Goal: Task Accomplishment & Management: Use online tool/utility

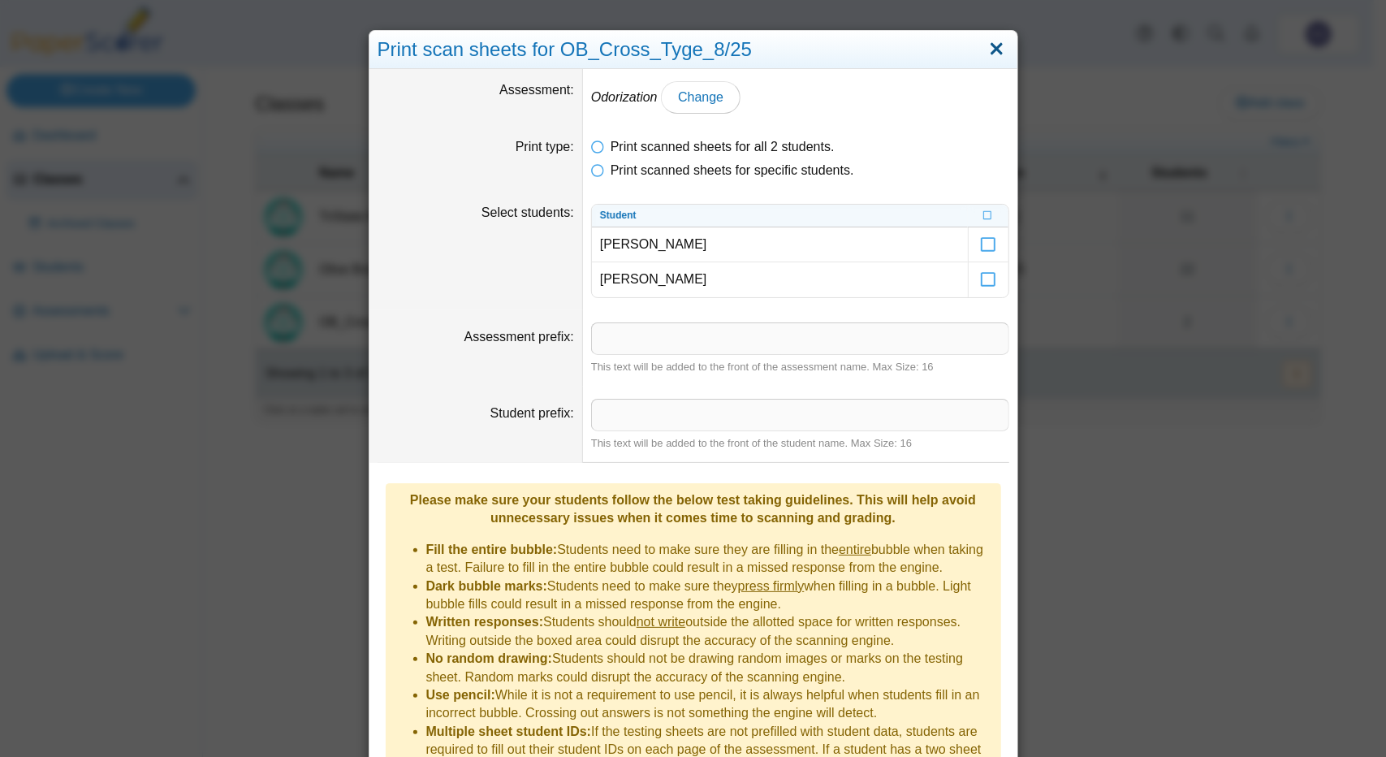
click at [984, 47] on link "Close" at bounding box center [996, 50] width 25 height 28
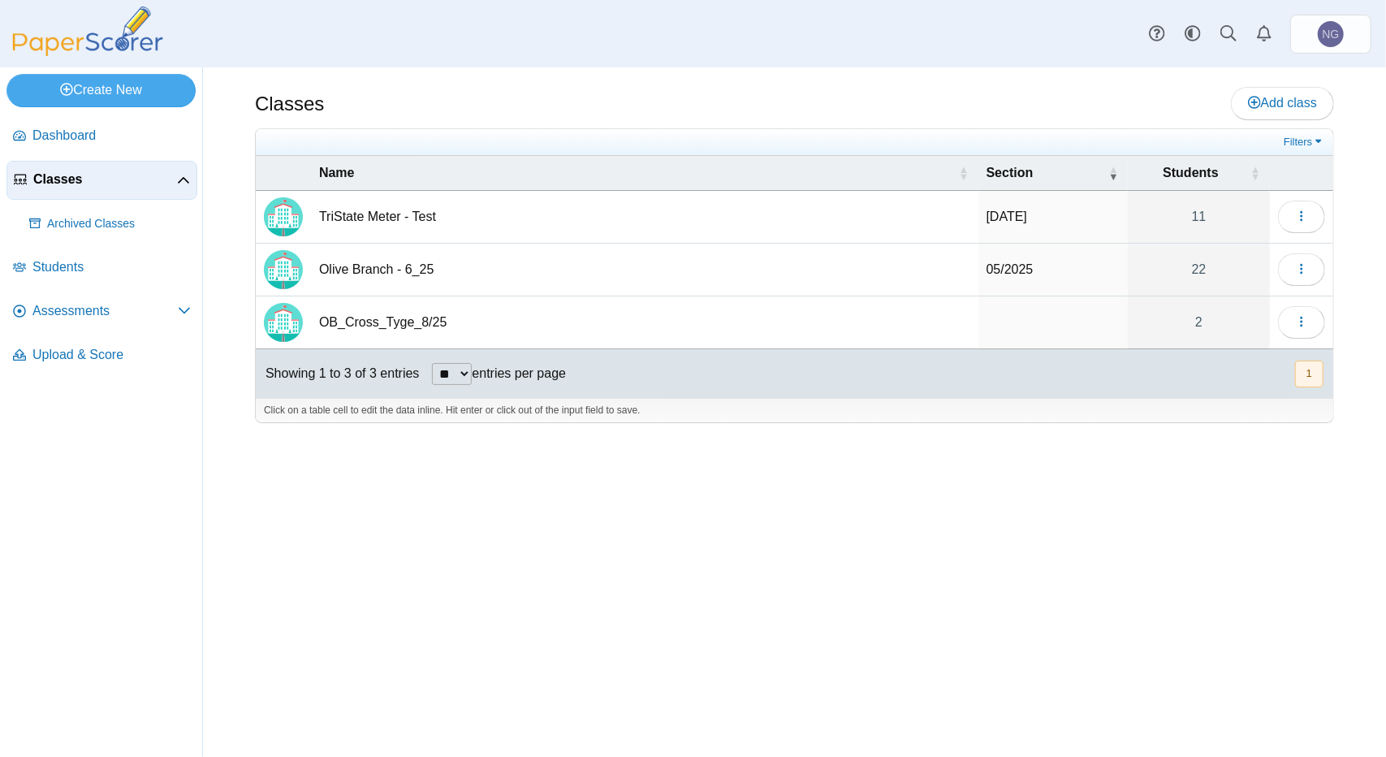
click at [365, 320] on td "OB_Cross_Tyge_8/25" at bounding box center [644, 322] width 667 height 53
click at [1301, 319] on icon "button" at bounding box center [1301, 321] width 13 height 13
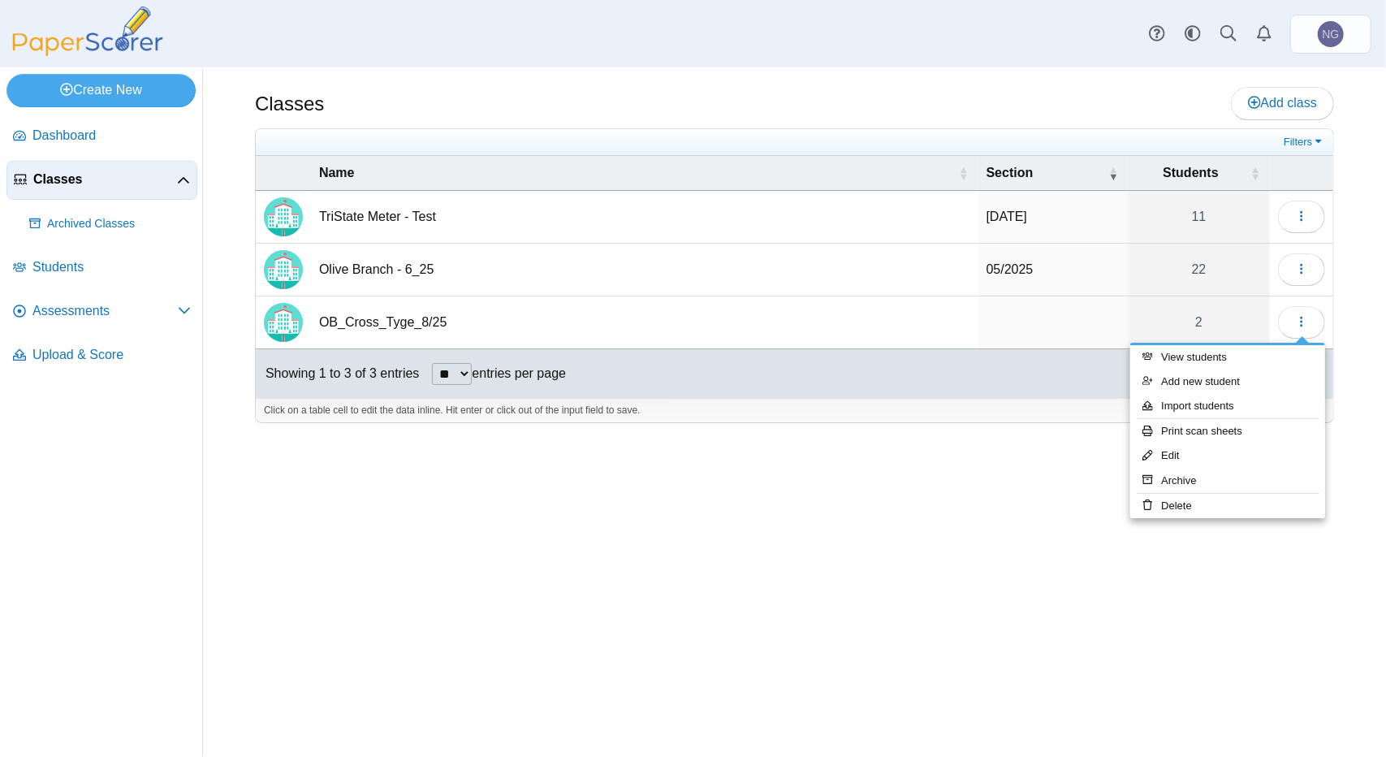
click at [507, 322] on td "OB_Cross_Tyge_8/25" at bounding box center [644, 322] width 667 height 53
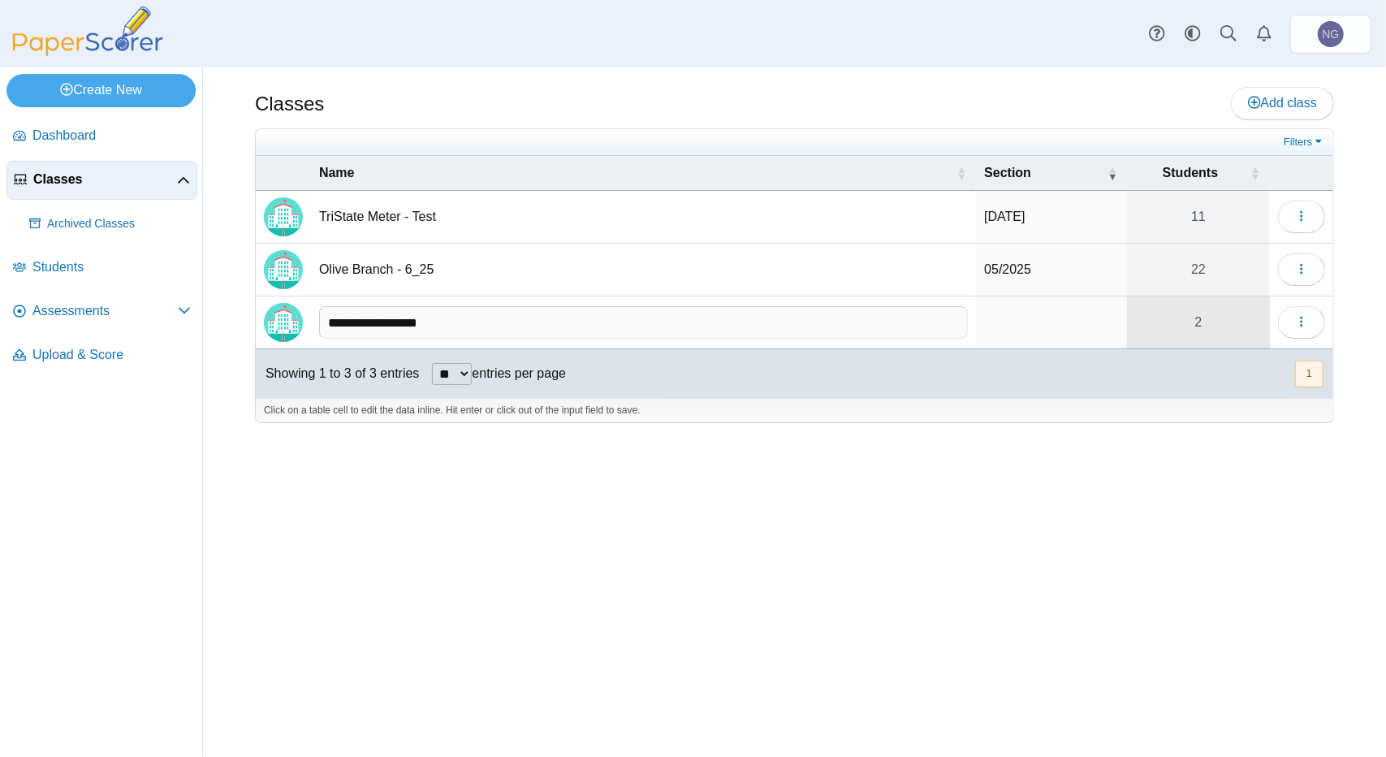
click at [1177, 321] on link "2" at bounding box center [1198, 322] width 143 height 52
click at [1177, 321] on link "2" at bounding box center [1199, 322] width 142 height 52
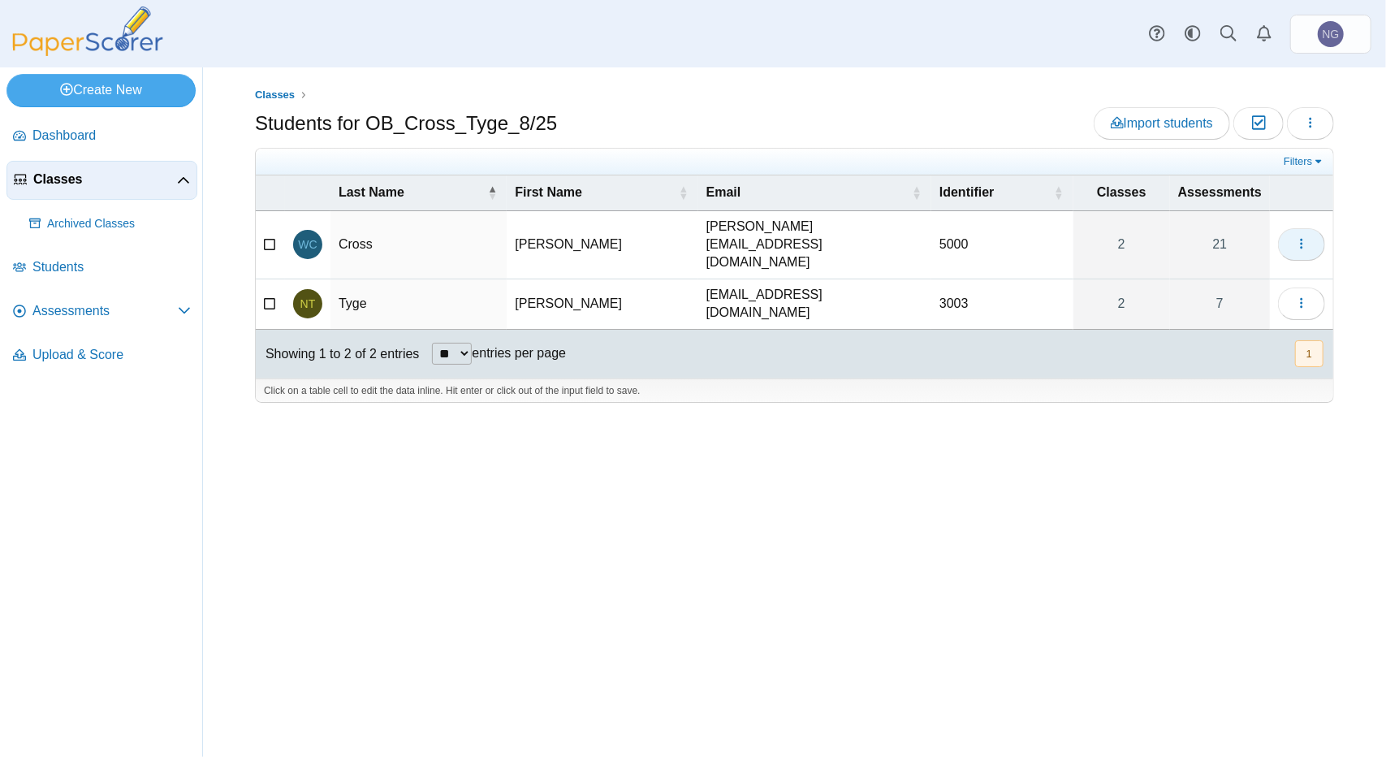
click at [1299, 237] on icon "button" at bounding box center [1301, 243] width 13 height 13
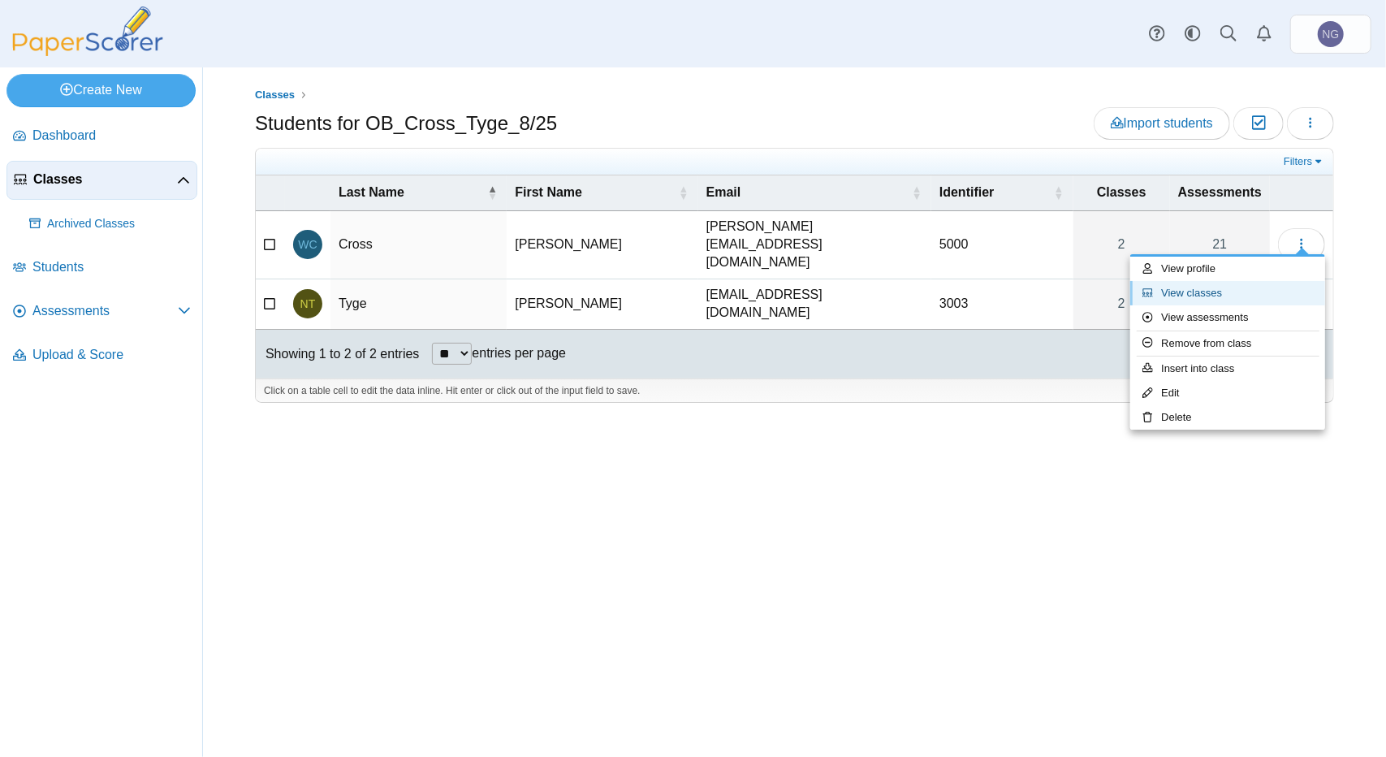
click at [1207, 293] on link "View classes" at bounding box center [1227, 293] width 195 height 24
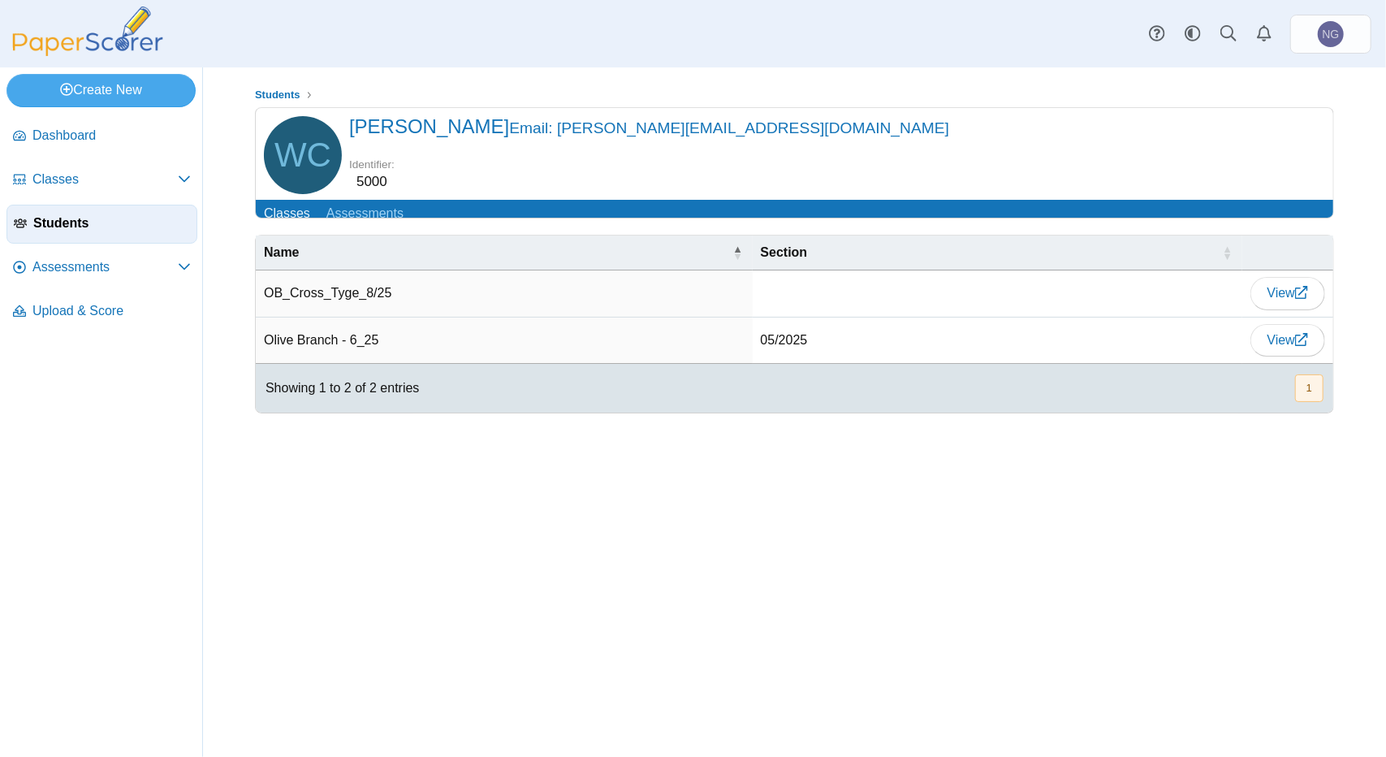
click at [386, 309] on td "OB_Cross_Tyge_8/25" at bounding box center [504, 293] width 497 height 46
click at [1286, 300] on span "View" at bounding box center [1288, 293] width 41 height 14
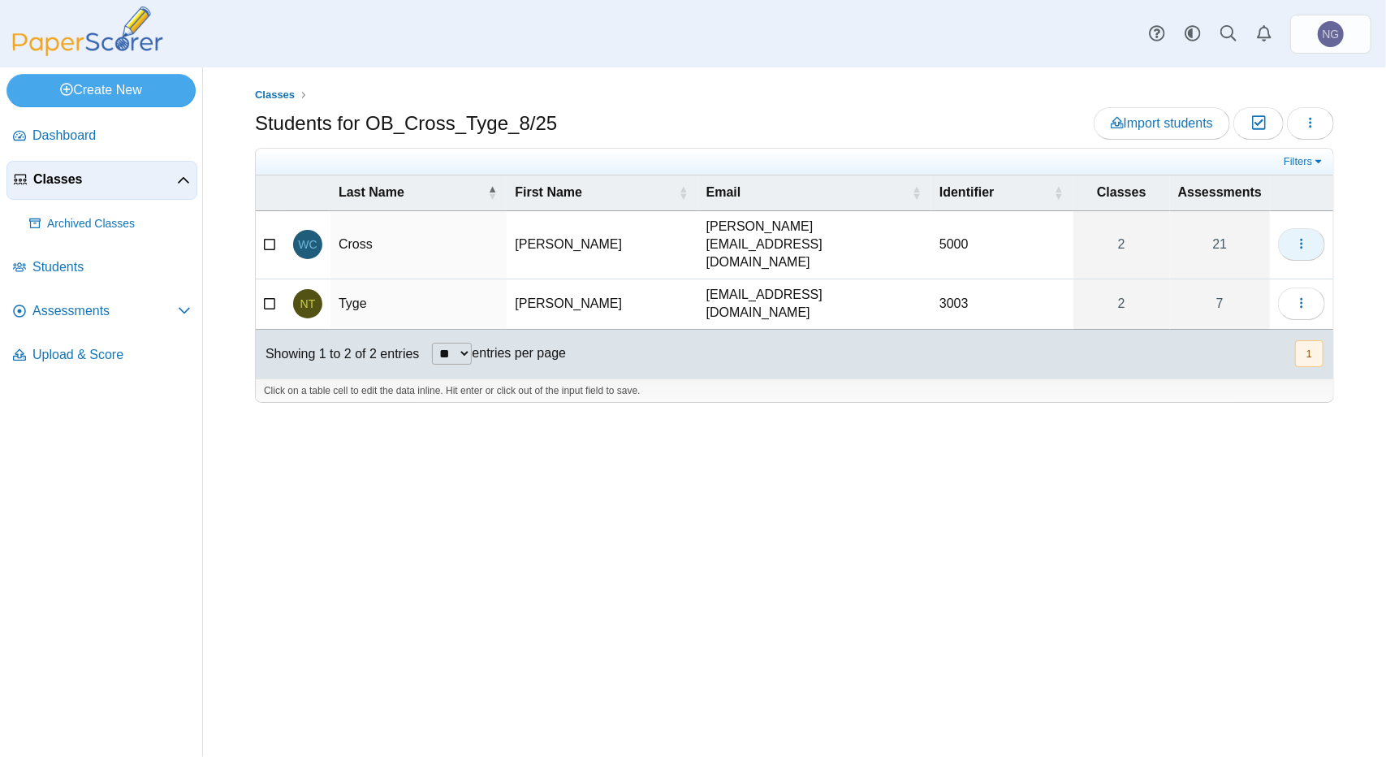
click at [1306, 237] on icon "button" at bounding box center [1301, 243] width 13 height 13
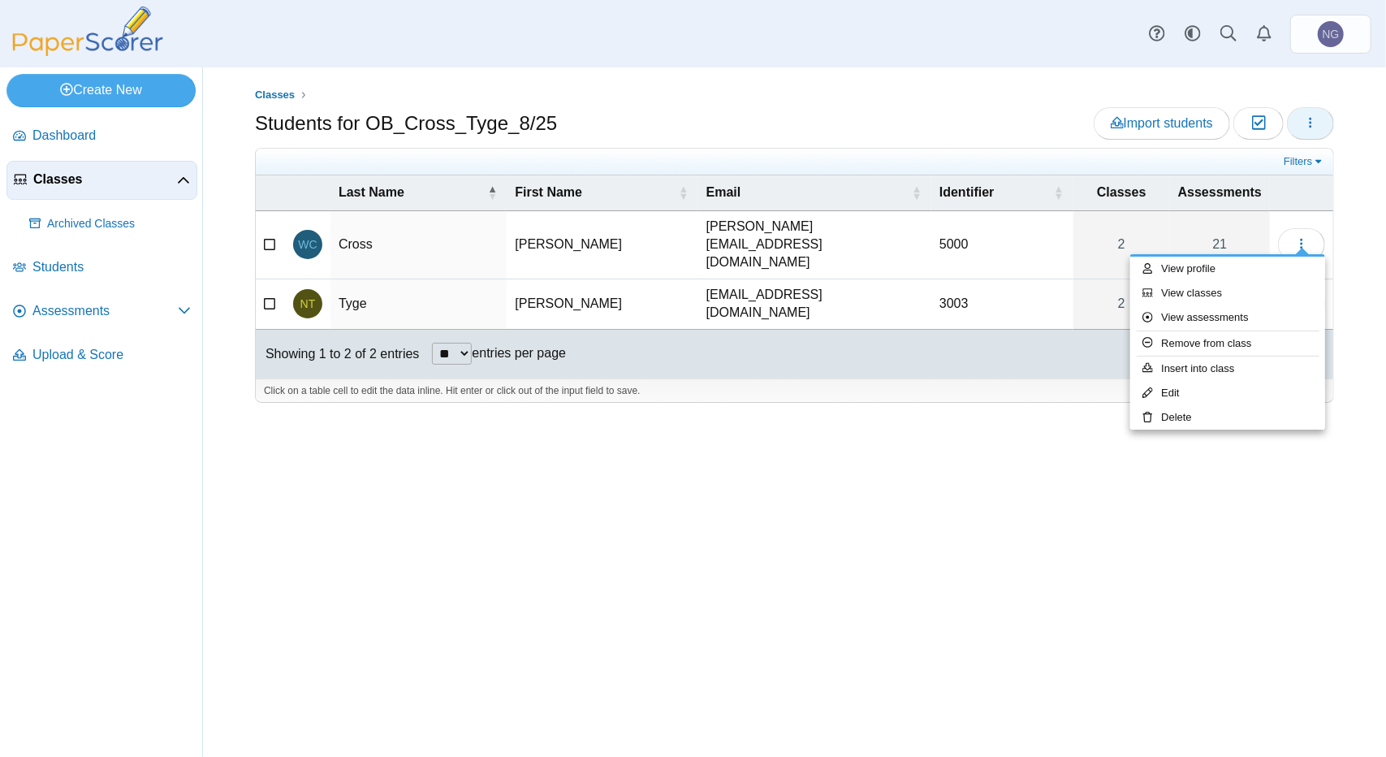
click at [1312, 124] on icon "button" at bounding box center [1310, 122] width 13 height 13
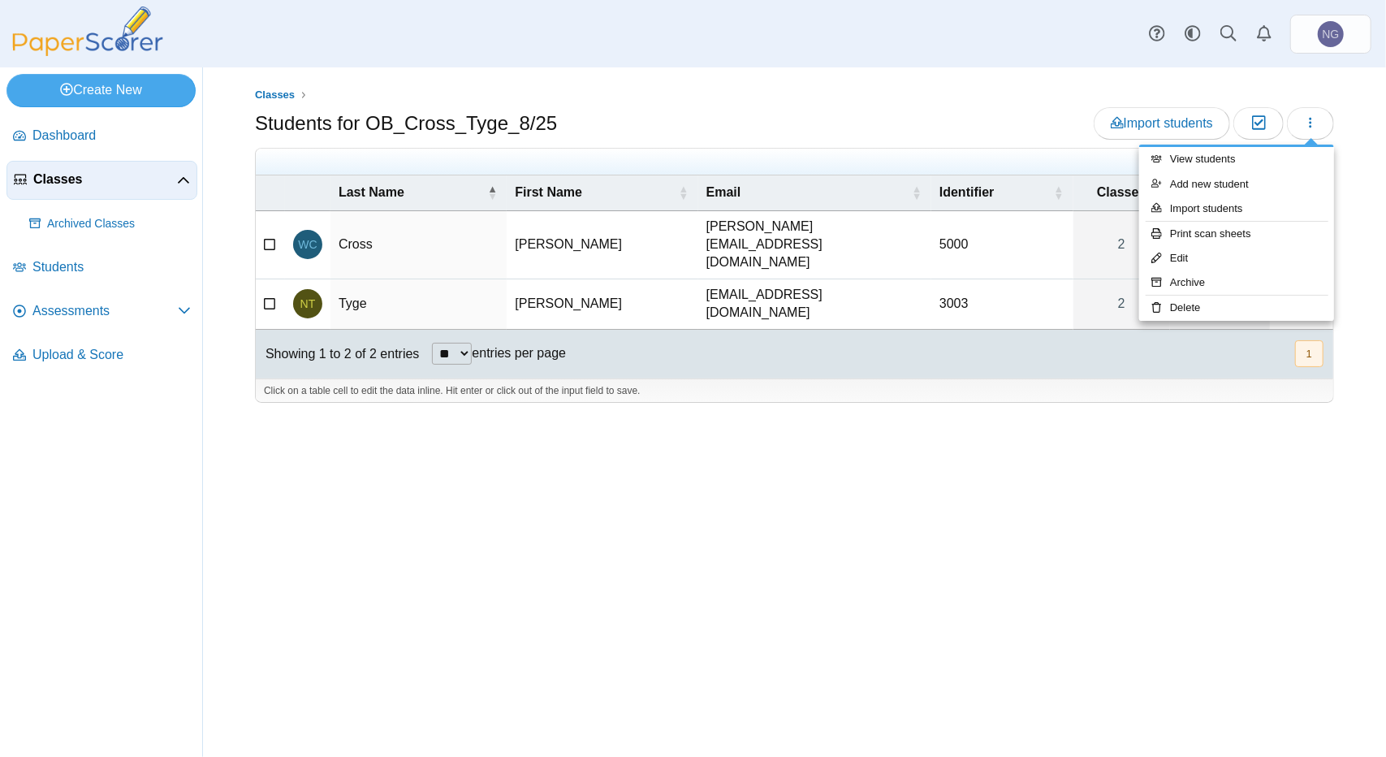
click at [784, 97] on ul "Classes" at bounding box center [794, 95] width 1079 height 16
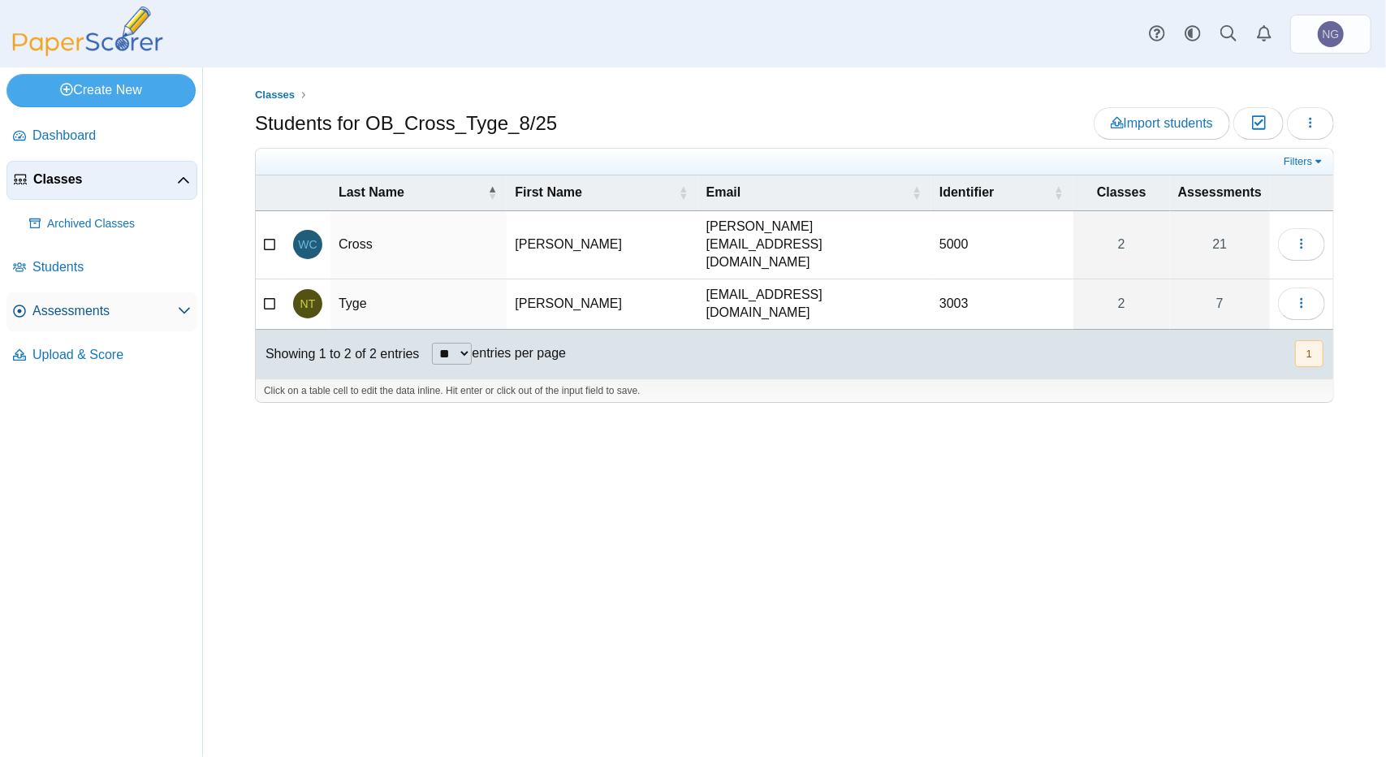
click at [182, 314] on icon at bounding box center [184, 310] width 13 height 13
click at [70, 265] on span "Students" at bounding box center [111, 267] width 158 height 18
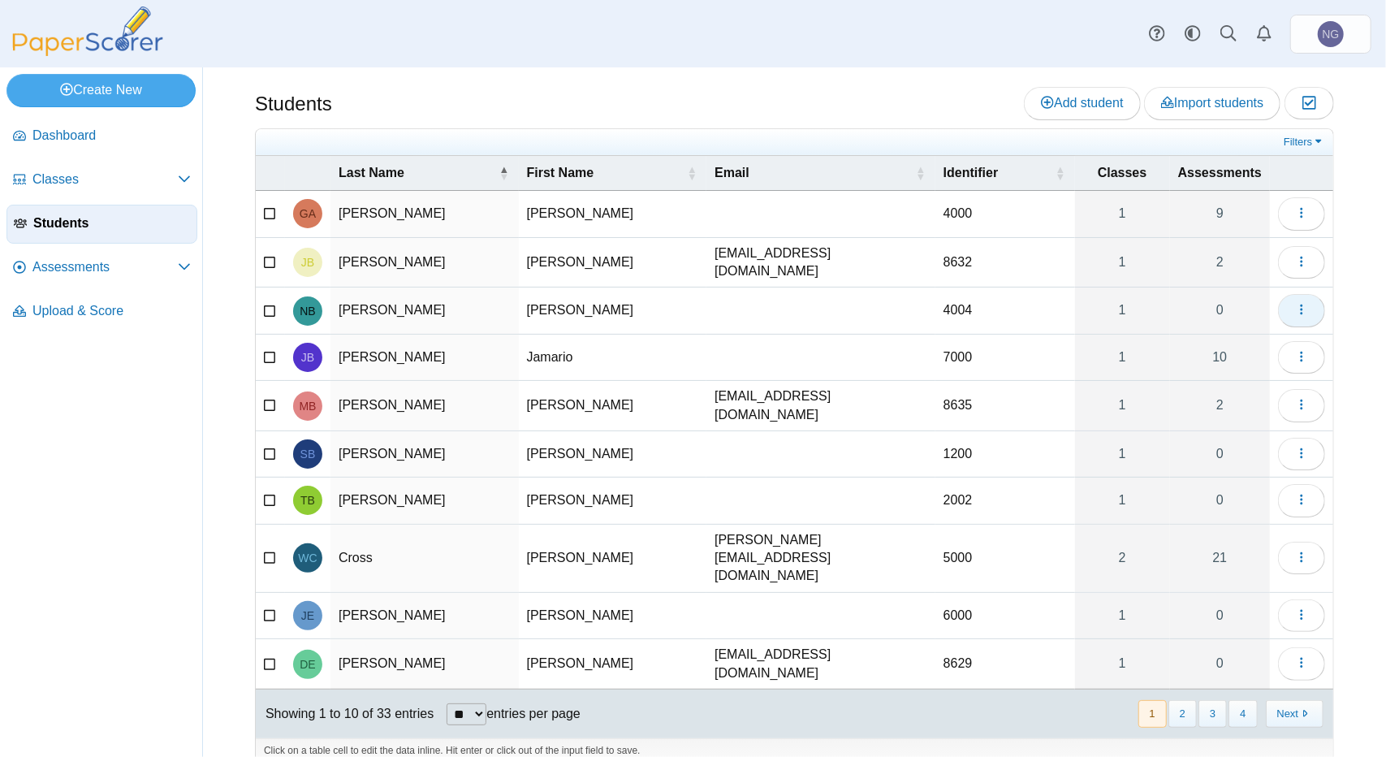
click at [1298, 303] on icon "button" at bounding box center [1301, 309] width 13 height 13
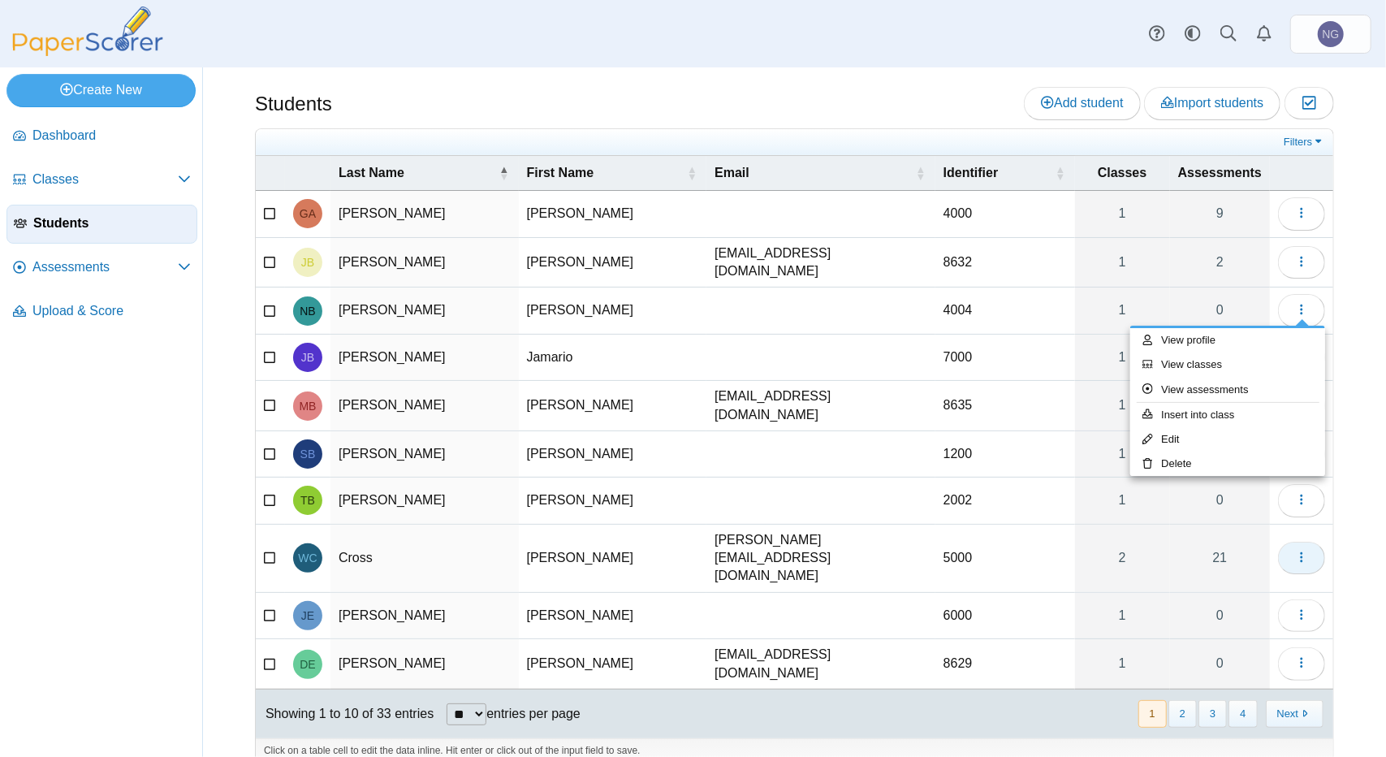
click at [1307, 551] on icon "button" at bounding box center [1301, 557] width 13 height 13
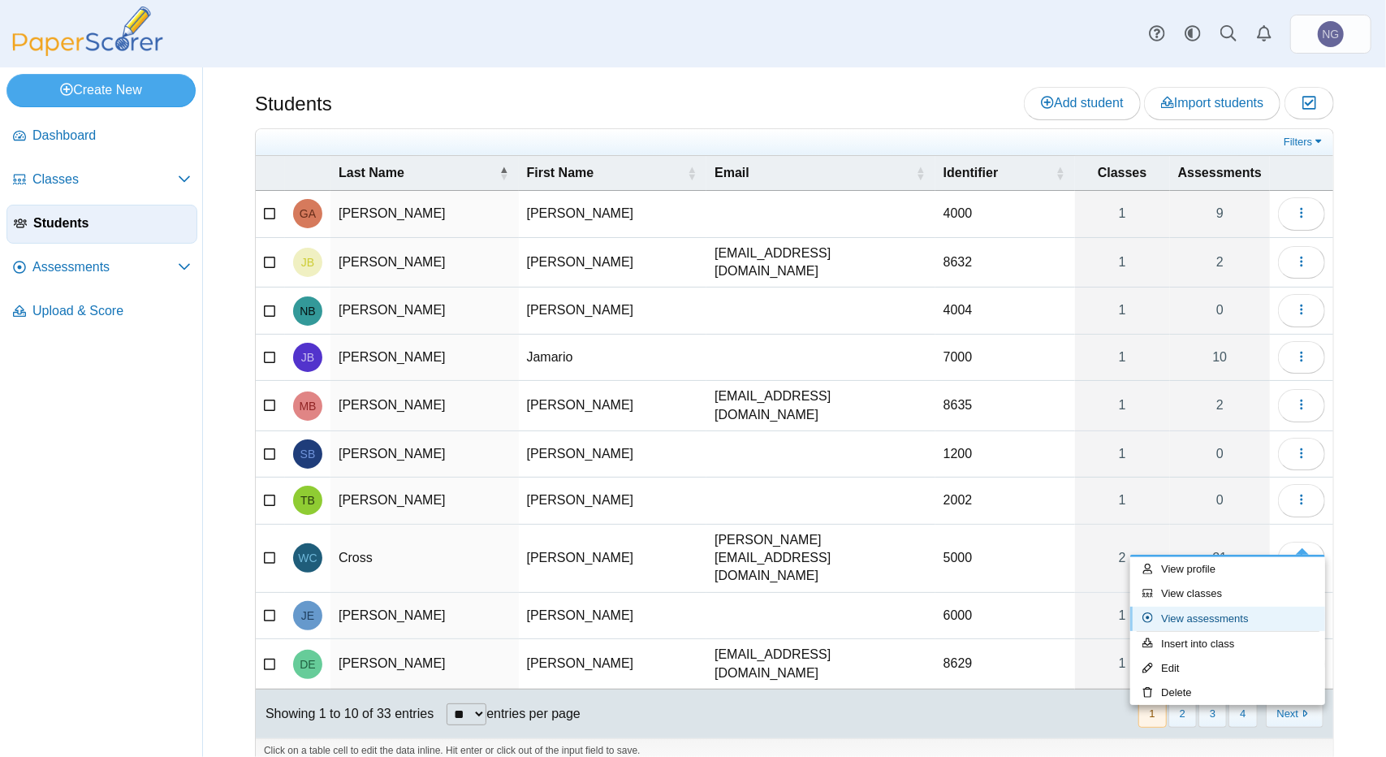
click at [1216, 619] on link "View assessments" at bounding box center [1227, 619] width 195 height 24
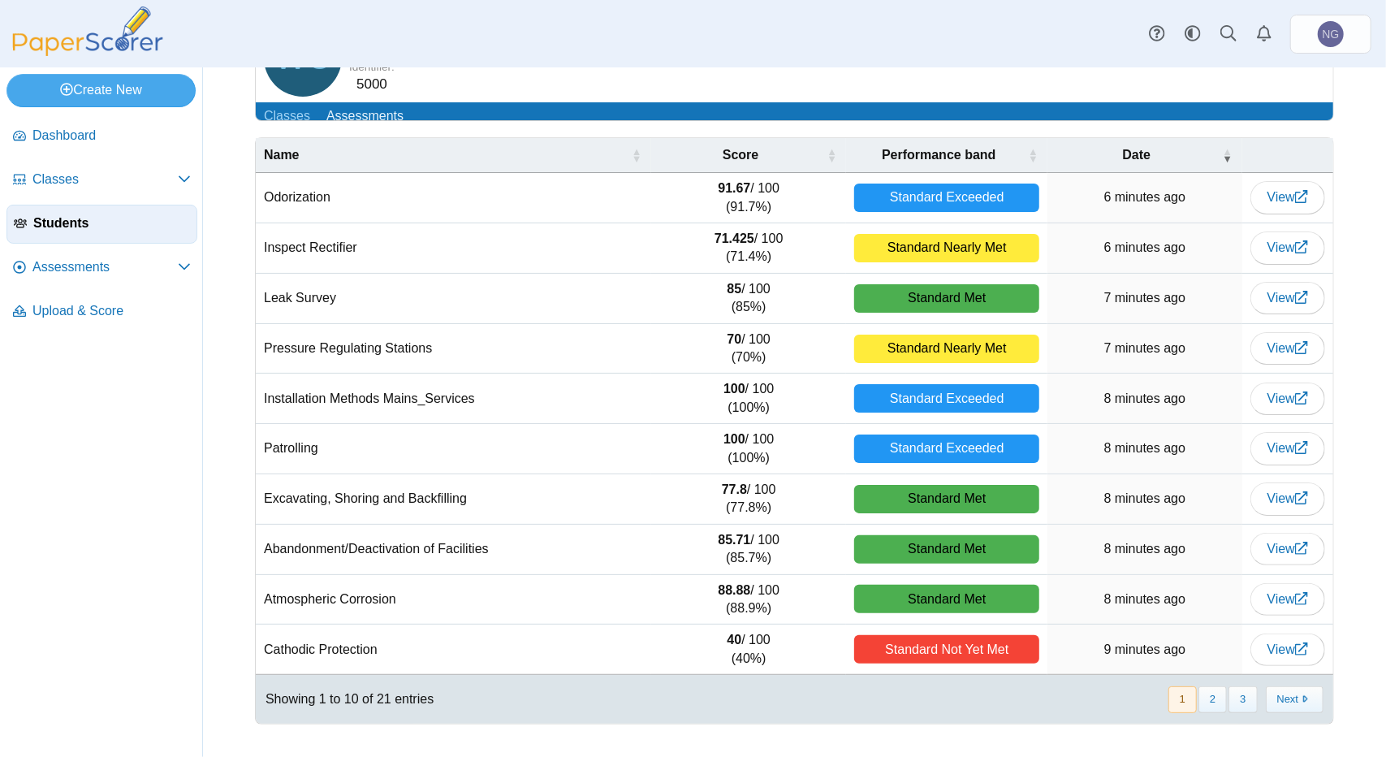
scroll to position [104, 0]
click at [1275, 654] on span "View" at bounding box center [1288, 649] width 41 height 14
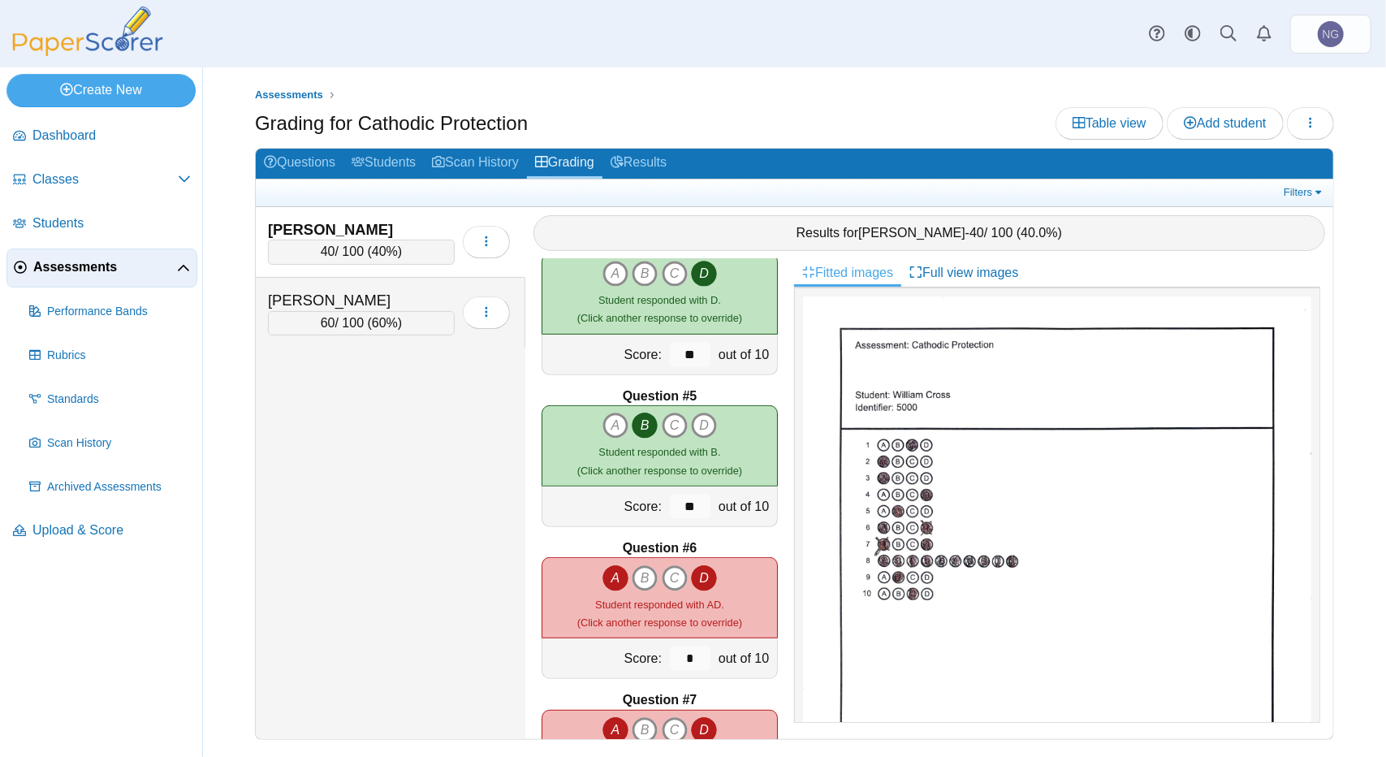
scroll to position [568, 0]
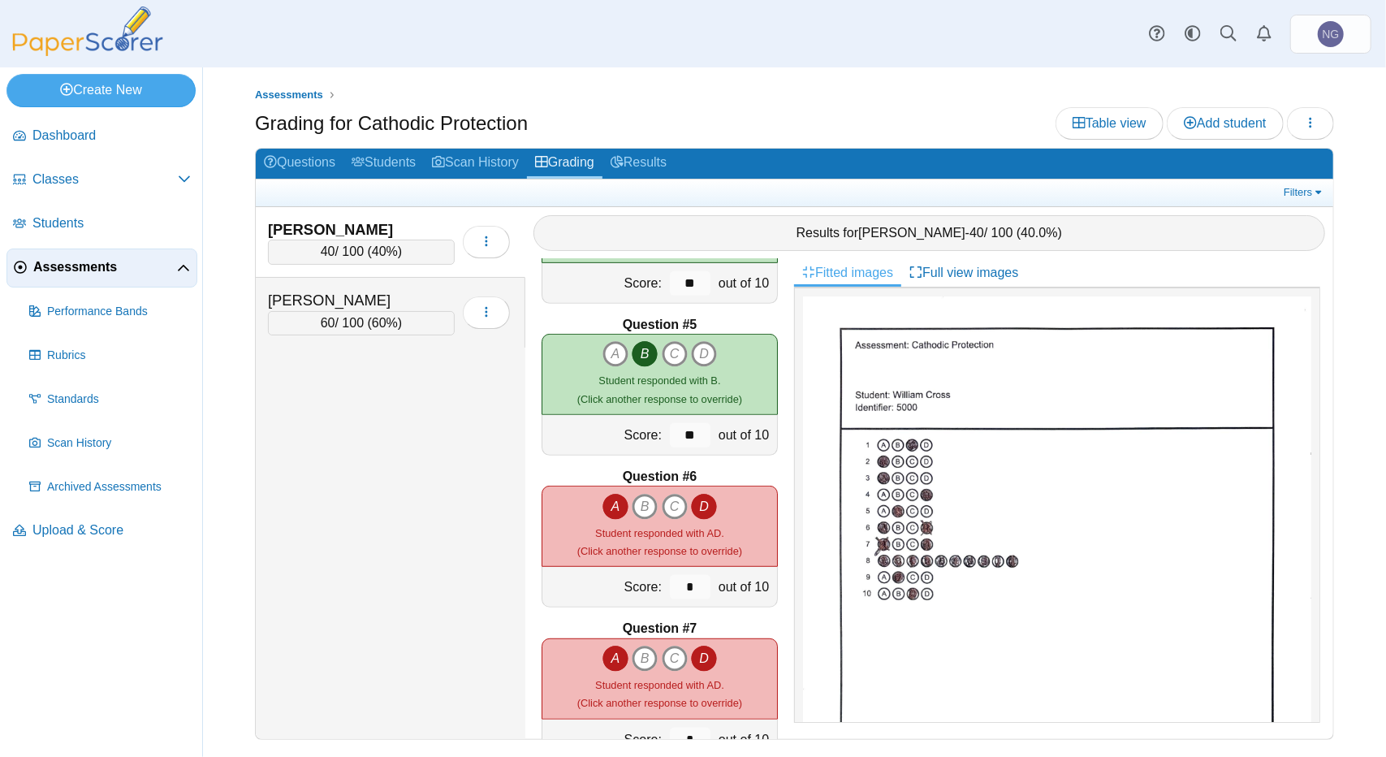
click at [692, 504] on icon "D" at bounding box center [704, 507] width 26 height 26
type input "**"
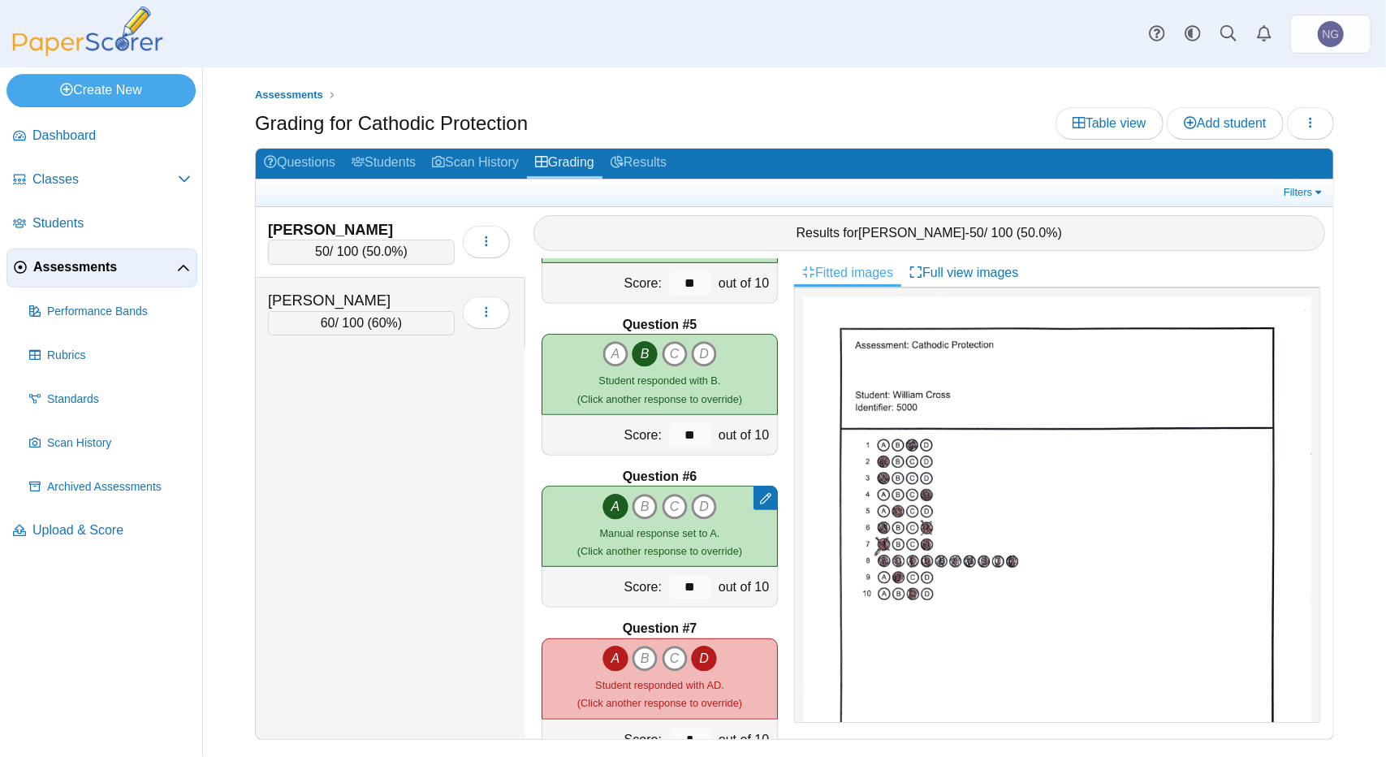
scroll to position [81, 0]
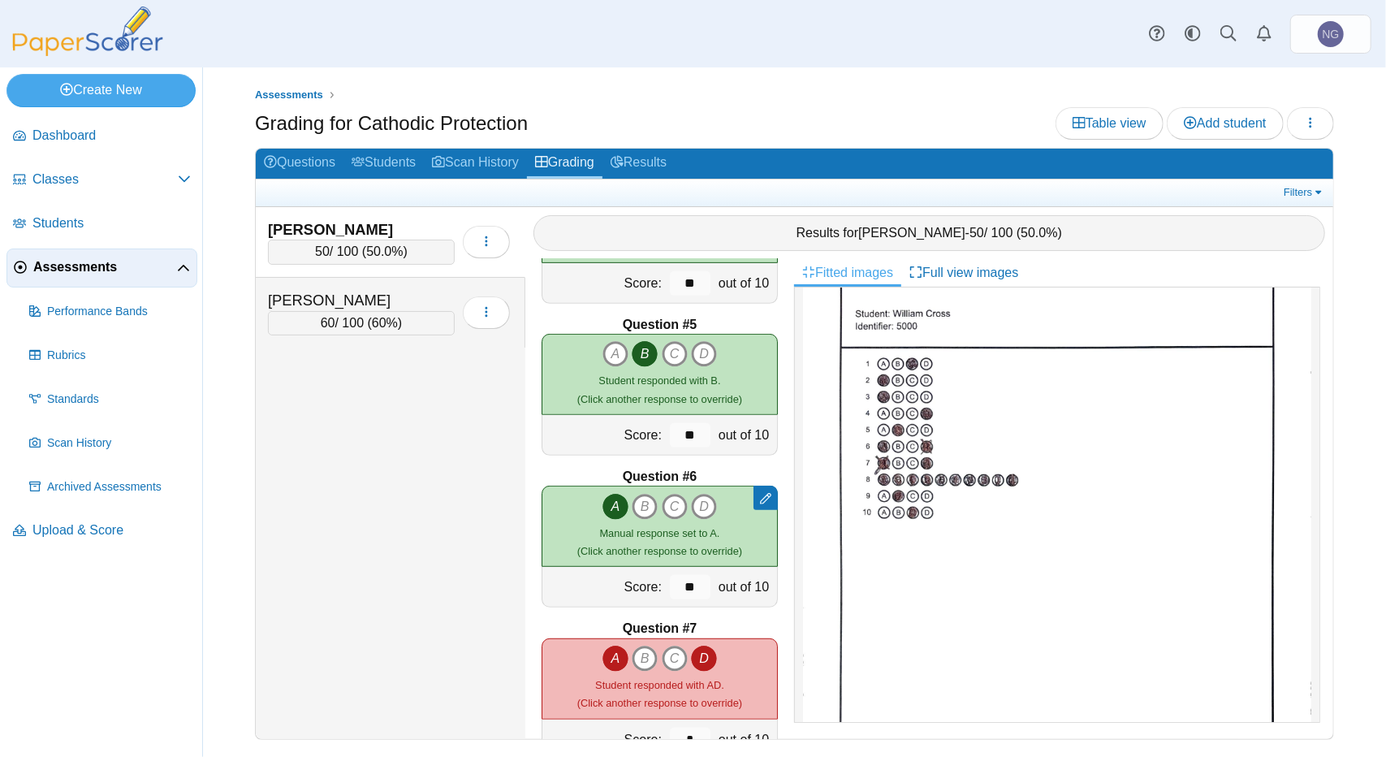
click at [612, 660] on icon "A" at bounding box center [616, 659] width 26 height 26
type input "**"
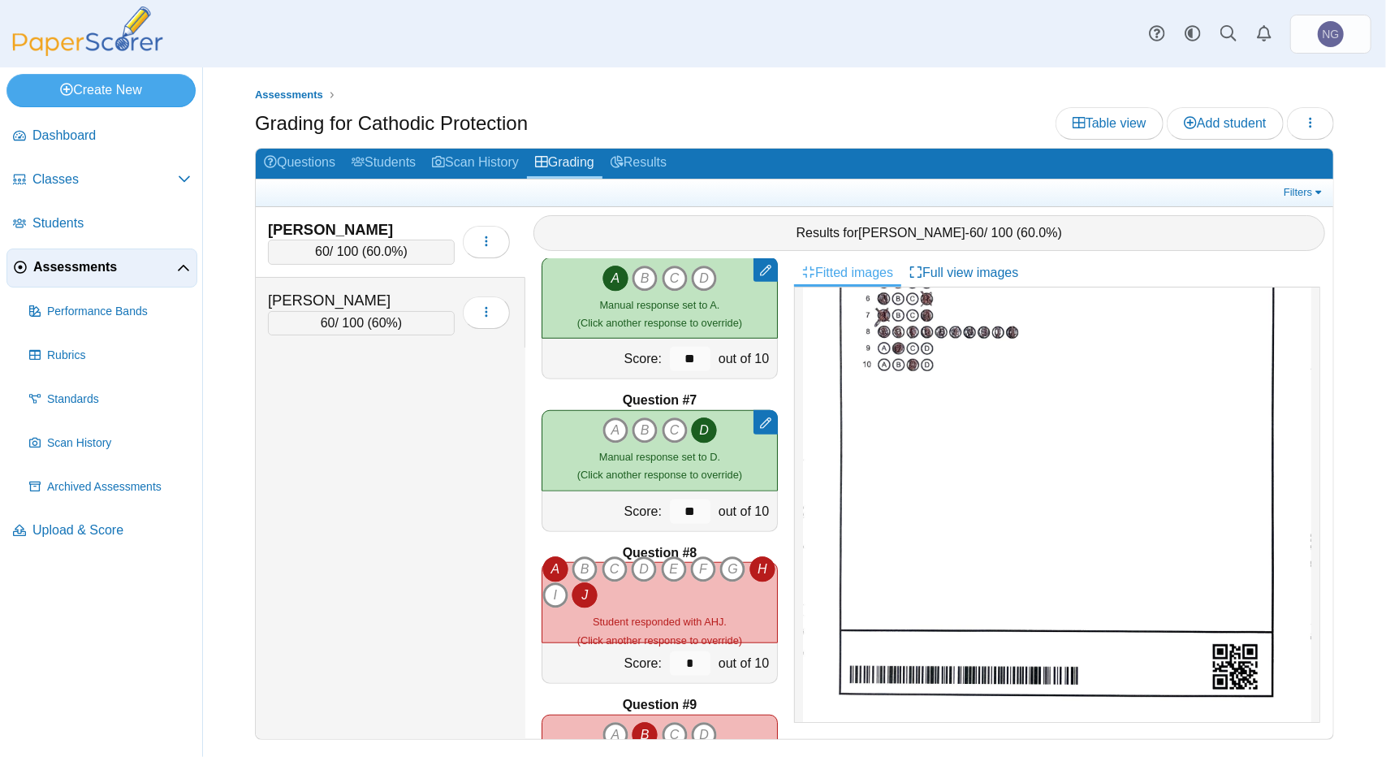
scroll to position [812, 0]
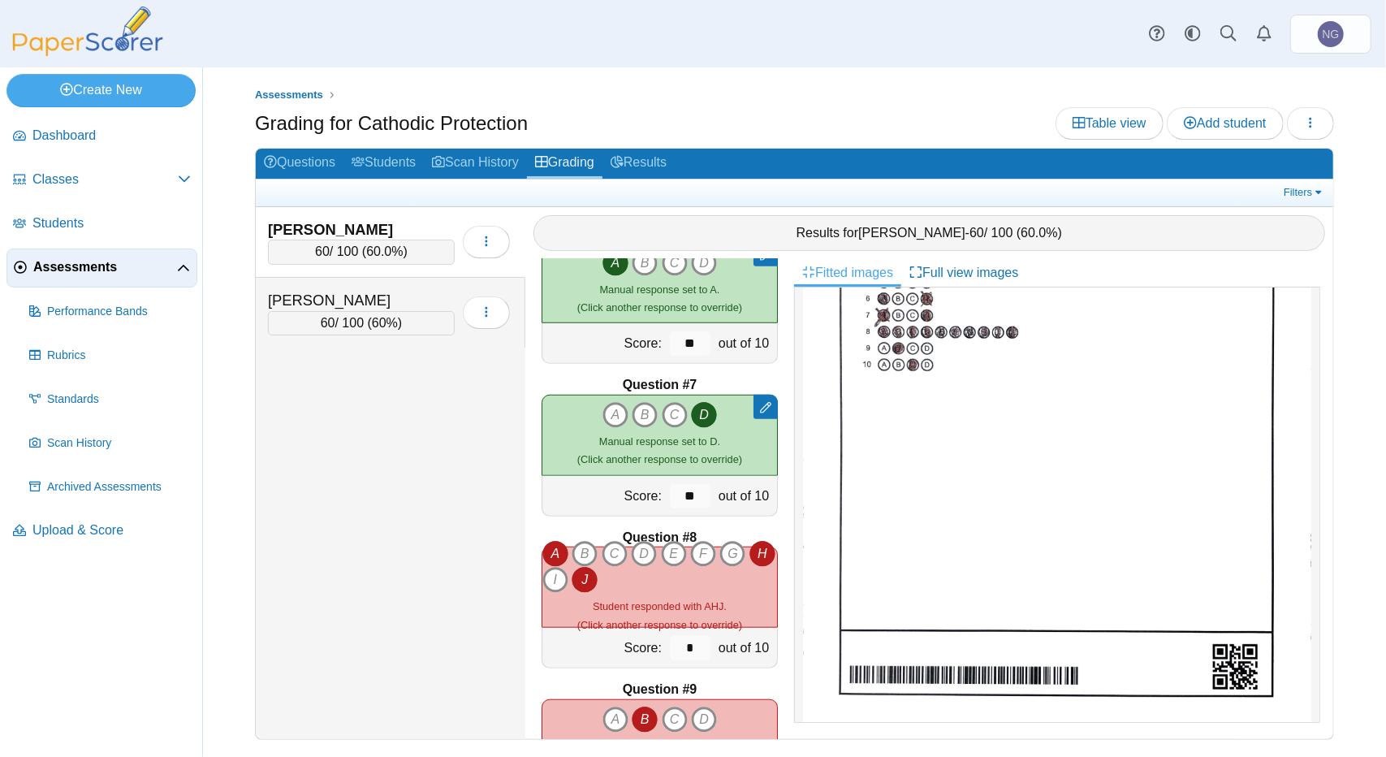
click at [749, 567] on icon "H" at bounding box center [762, 554] width 26 height 26
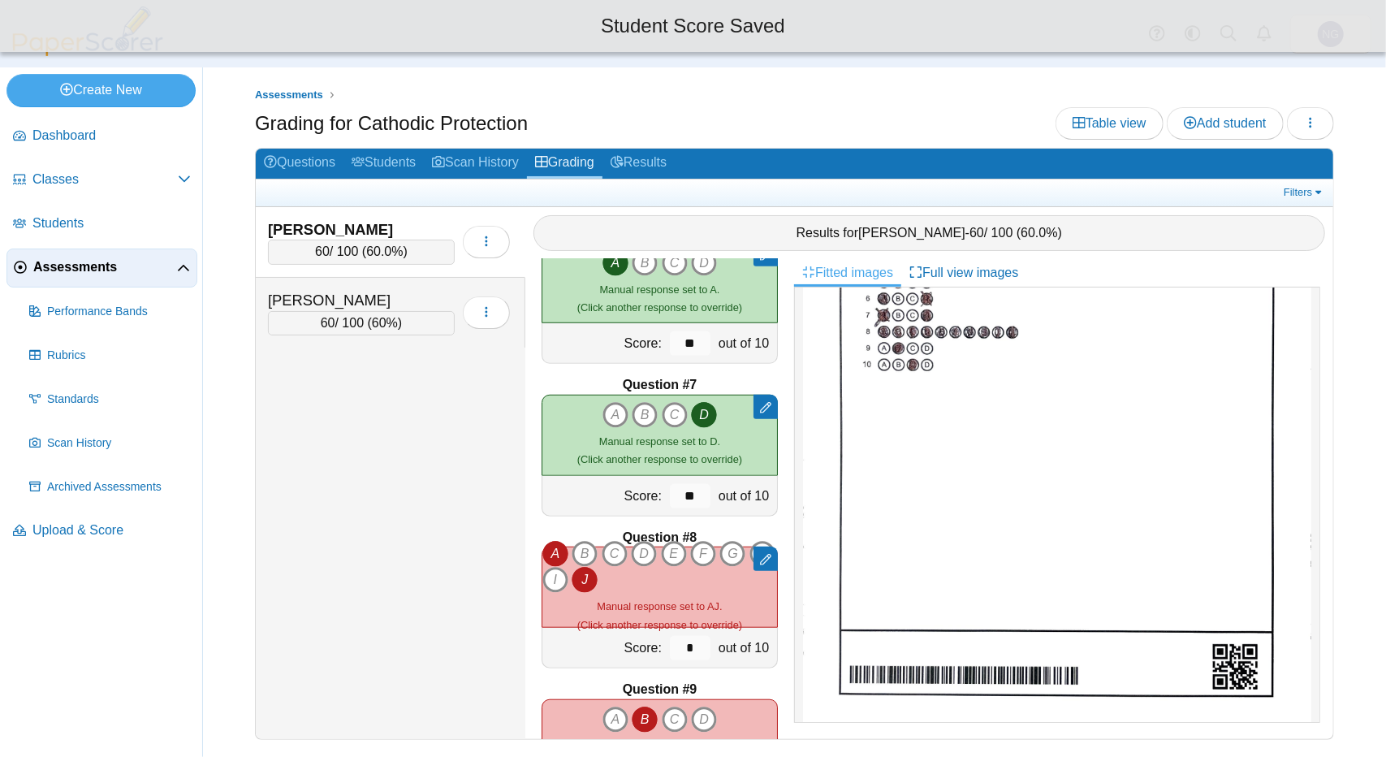
click at [554, 550] on icon "A" at bounding box center [555, 554] width 26 height 26
type input "**"
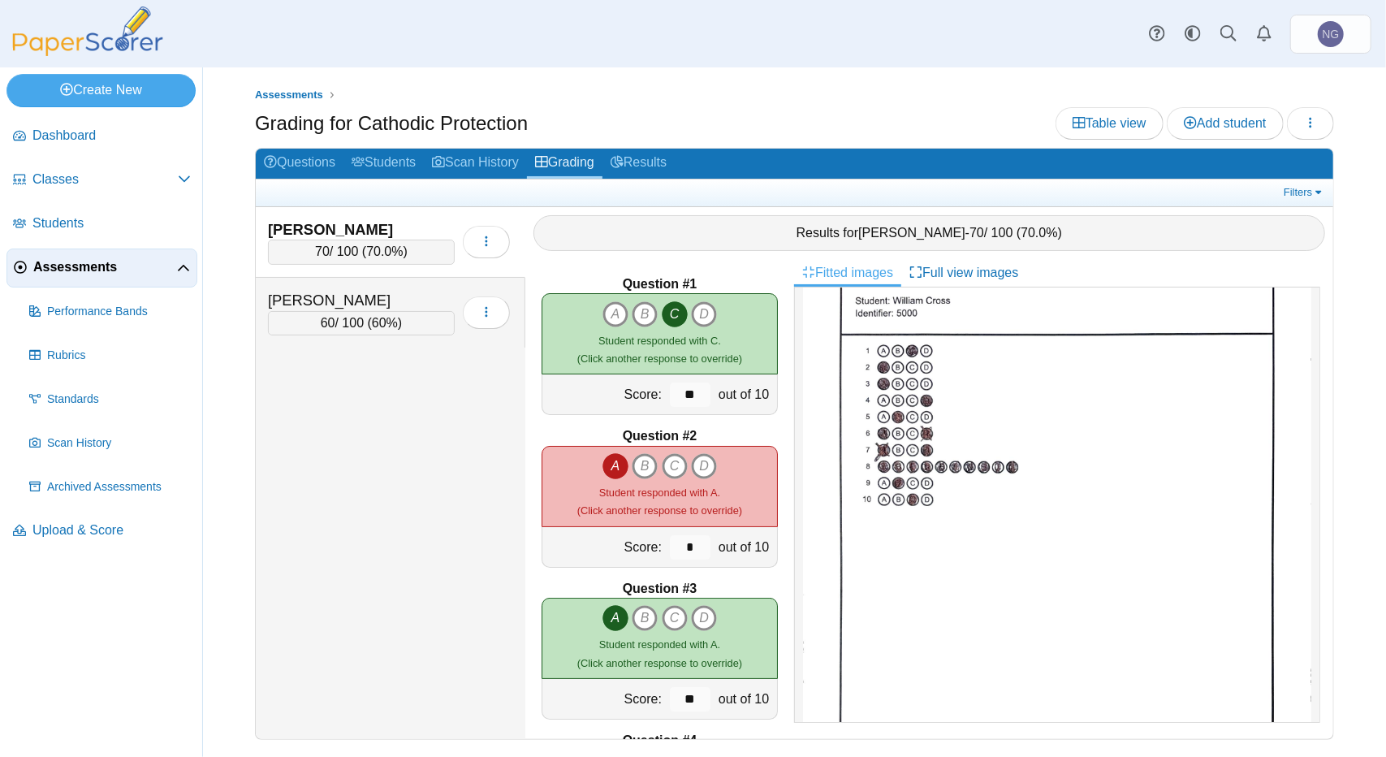
scroll to position [0, 0]
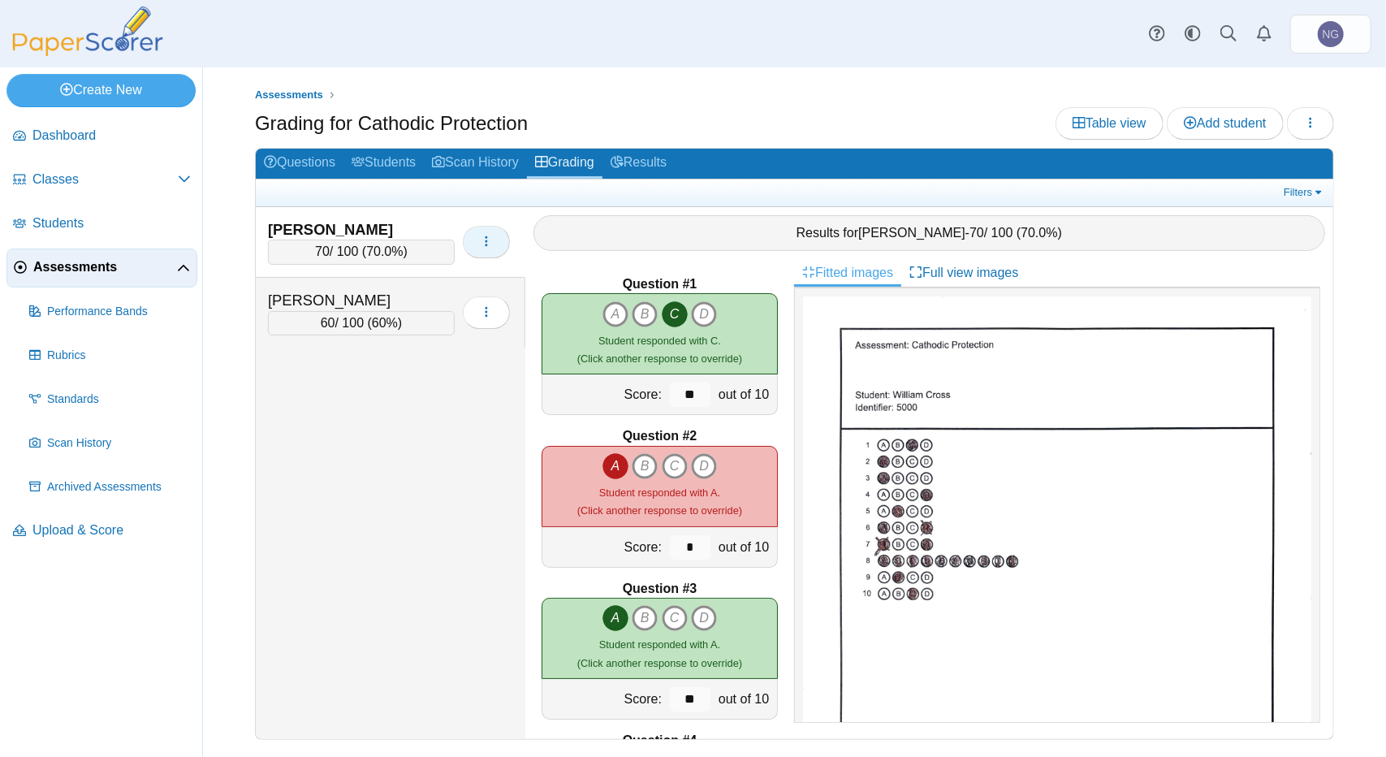
click at [486, 241] on icon "button" at bounding box center [486, 241] width 13 height 13
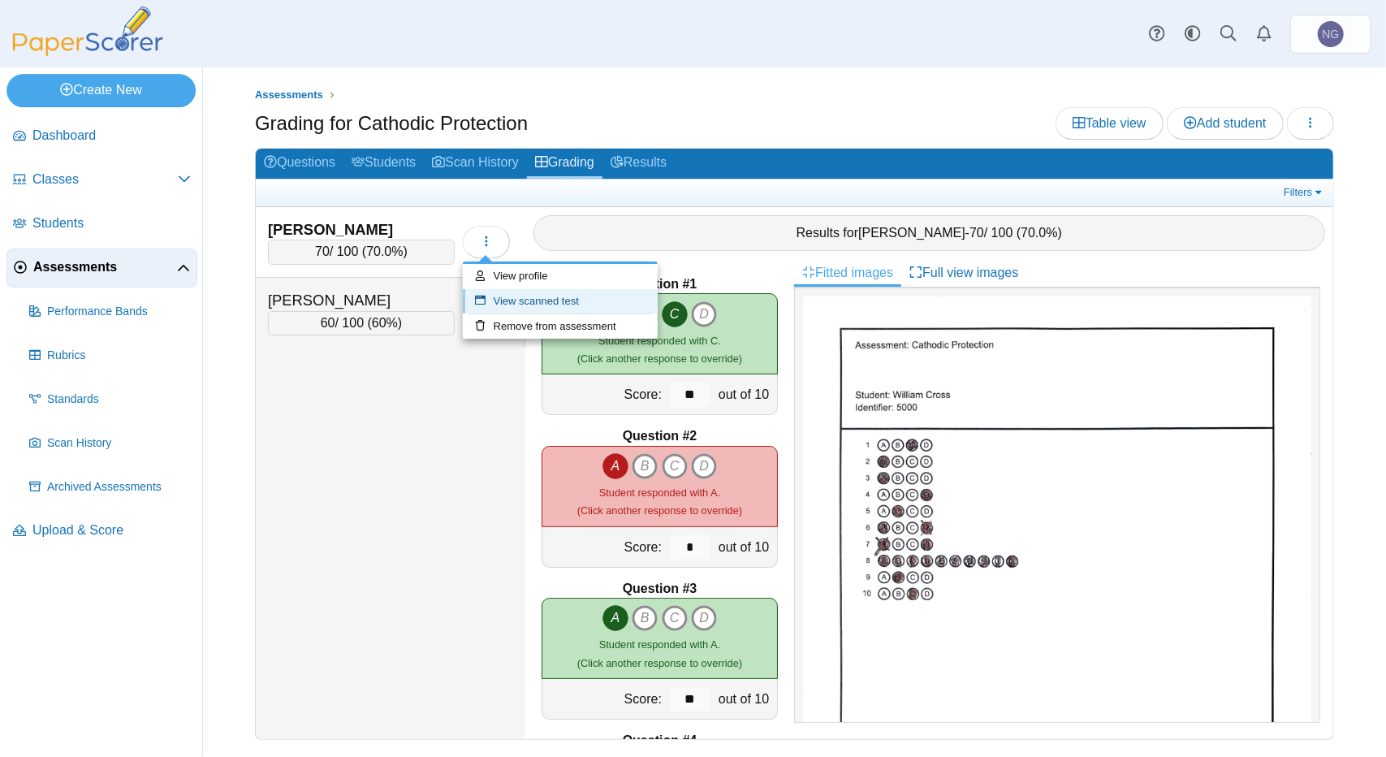
click at [513, 303] on link "View scanned test" at bounding box center [560, 301] width 195 height 24
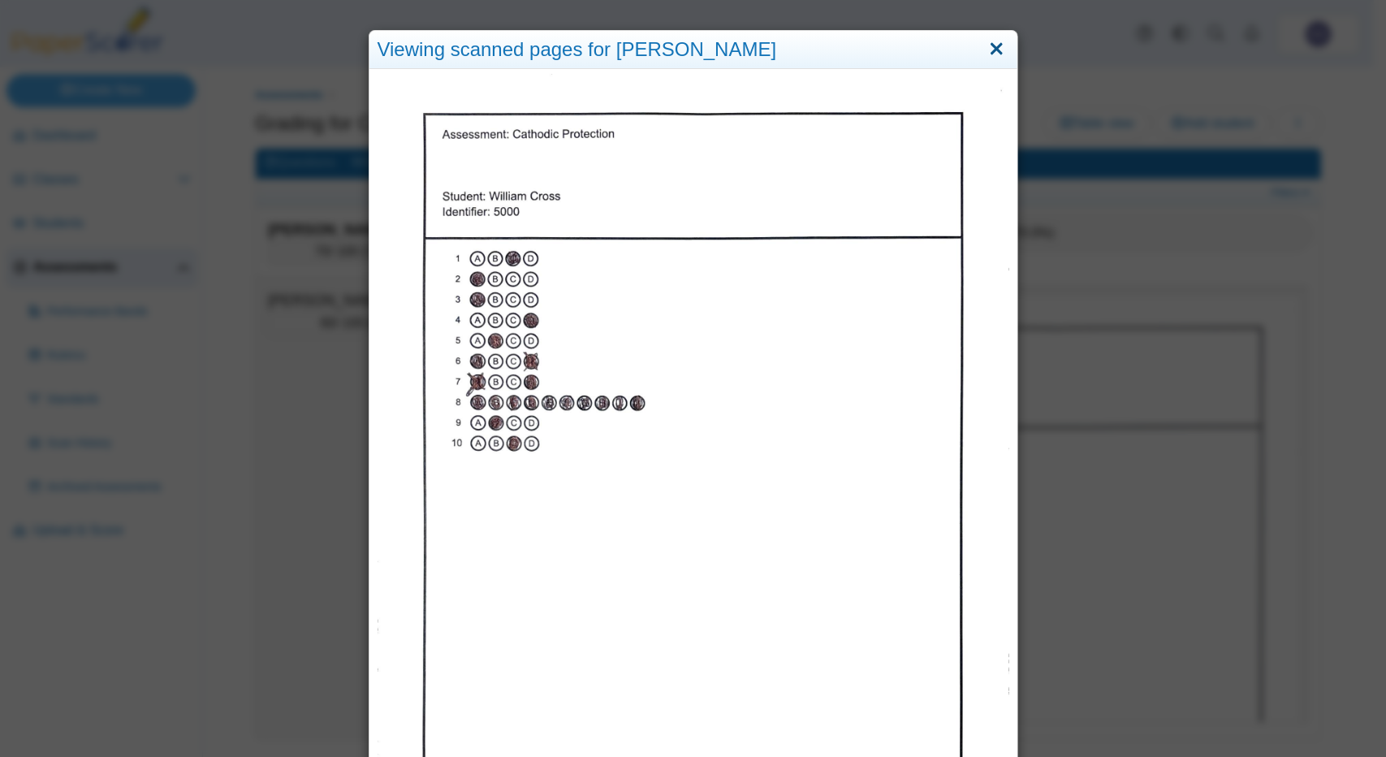
click at [996, 51] on link "Close" at bounding box center [996, 50] width 25 height 28
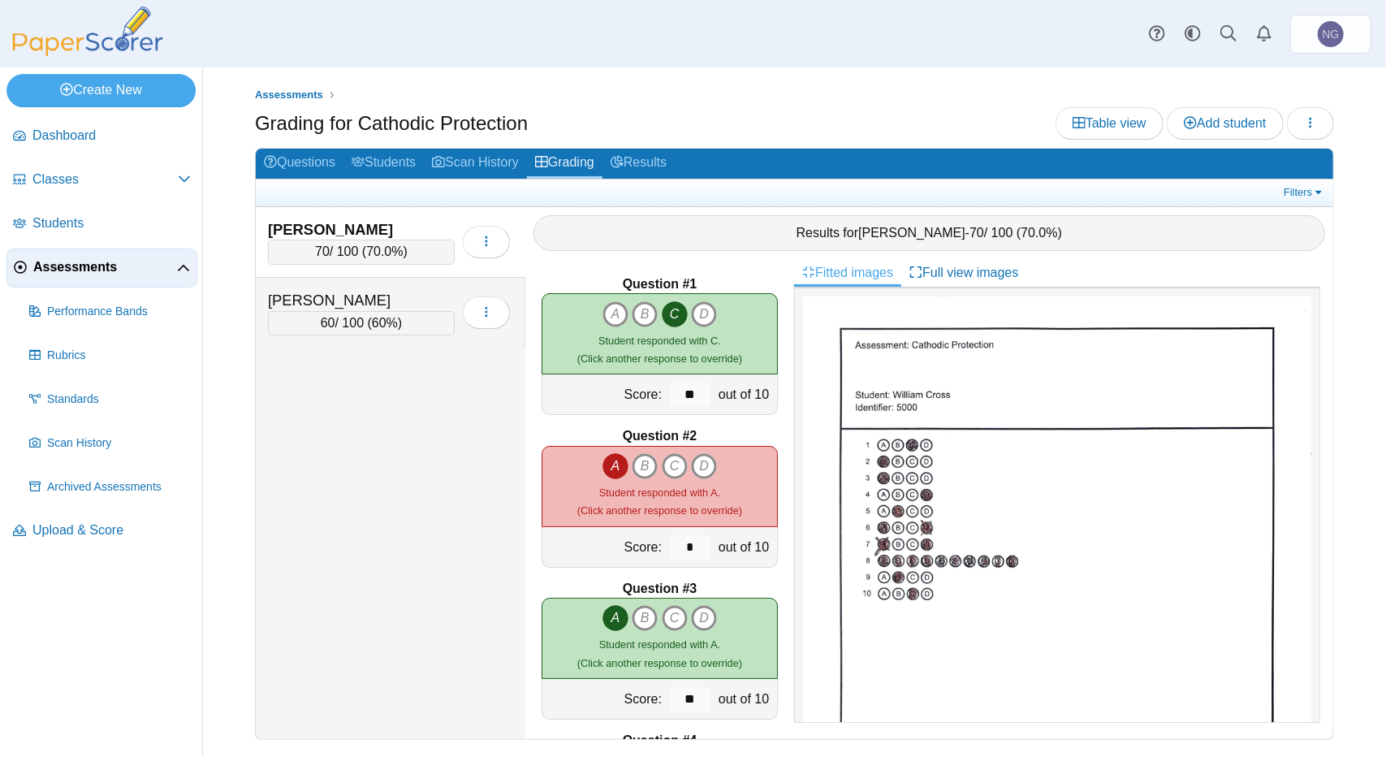
click at [480, 395] on div "Cross, William 70 / 100 ( 70.0% ) 60 60%" at bounding box center [391, 473] width 270 height 532
click at [460, 264] on div "Cross, William 70 / 100 ( 70.0% )" at bounding box center [391, 242] width 270 height 71
drag, startPoint x: 447, startPoint y: 413, endPoint x: 451, endPoint y: 403, distance: 10.6
click at [447, 412] on div "Cross, William 70 / 100 ( 70.0% ) 60 60%" at bounding box center [391, 473] width 270 height 532
click at [472, 267] on div "Cross, William 70 / 100 ( 70.0% )" at bounding box center [391, 242] width 270 height 71
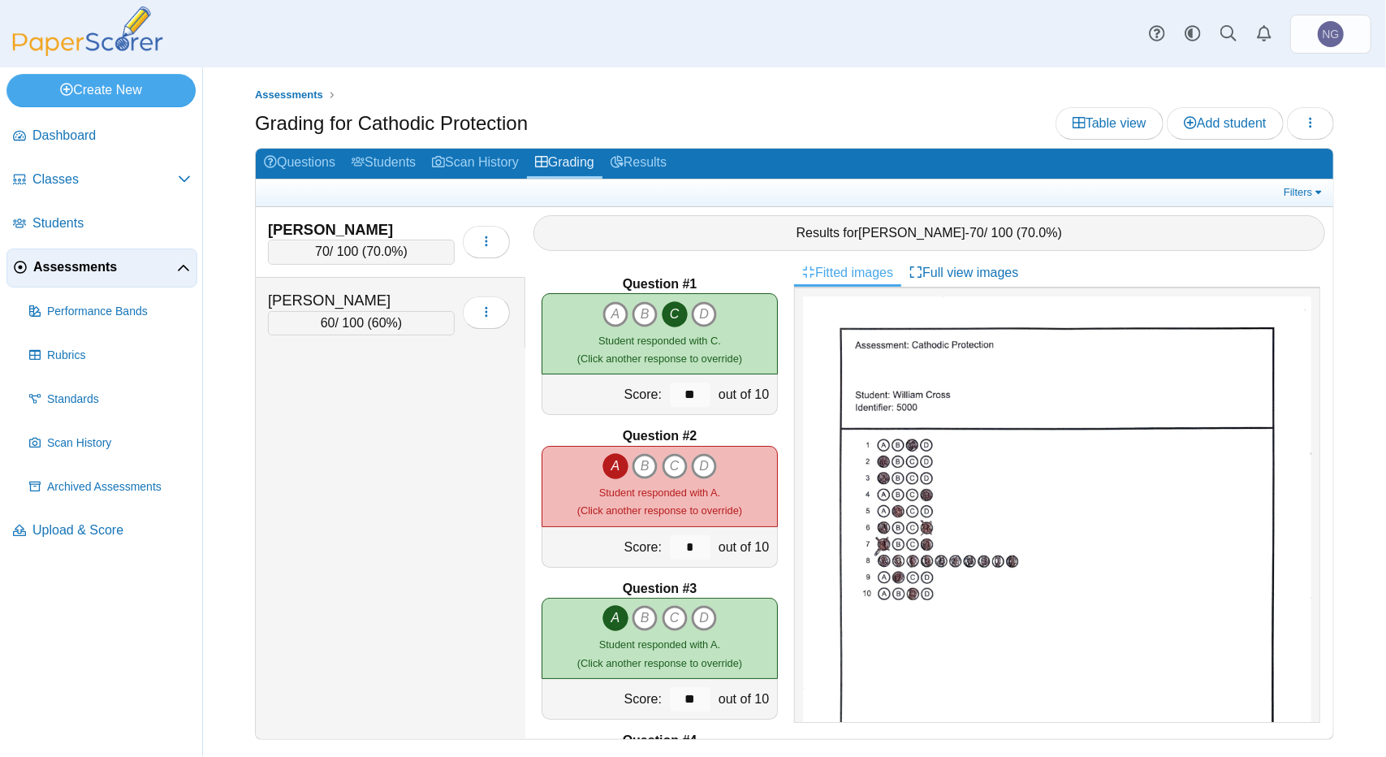
click at [472, 267] on div "Cross, William 70 / 100 ( 70.0% )" at bounding box center [391, 242] width 270 height 71
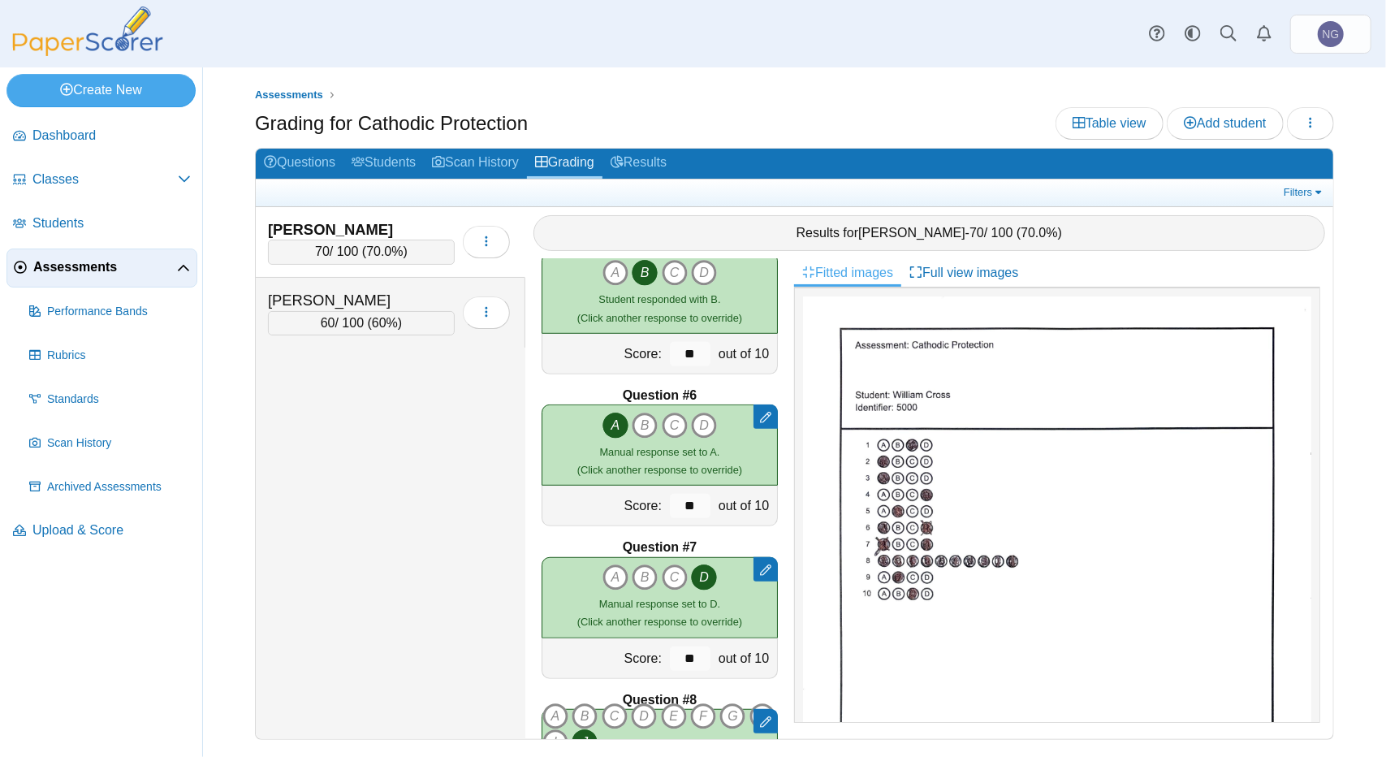
scroll to position [487, 0]
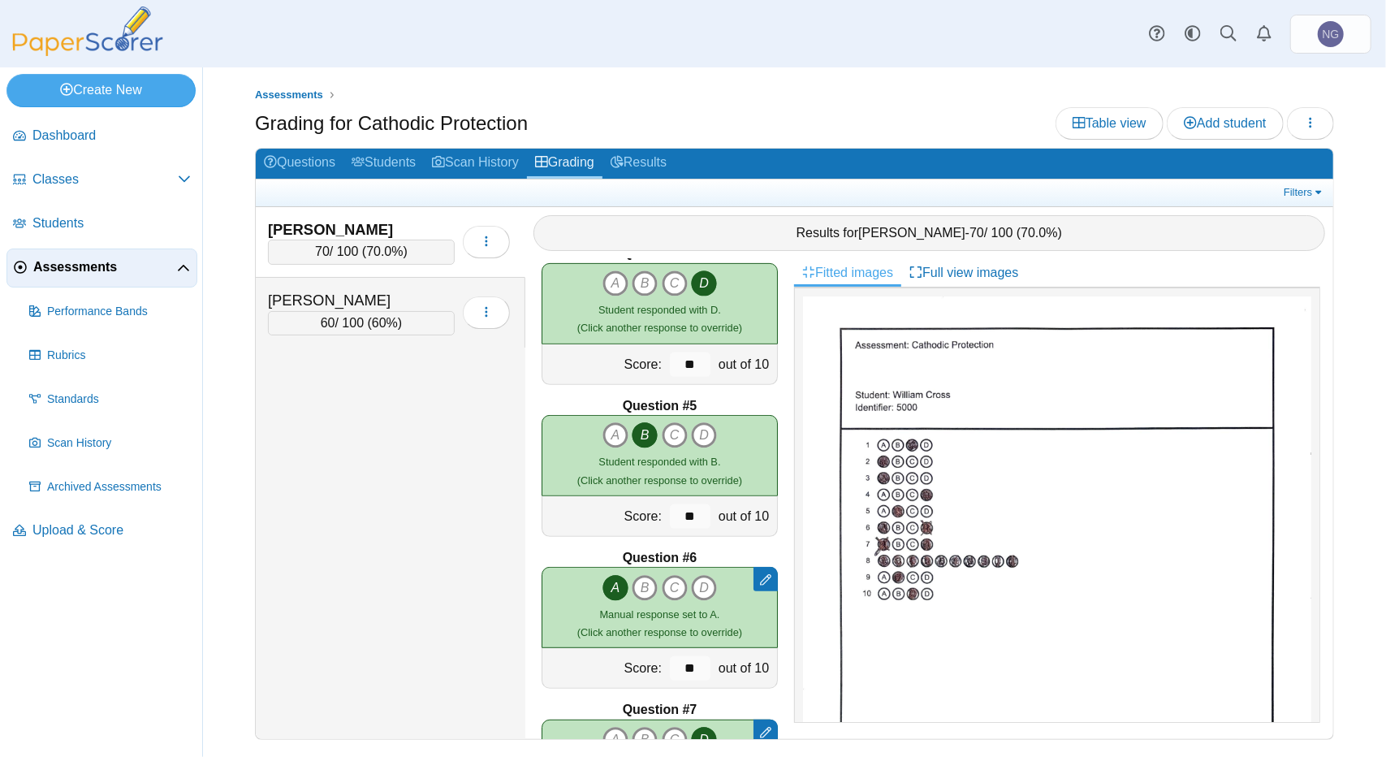
click at [1127, 229] on div "Results for William Cross - 70 / 100 ( 70.0% )" at bounding box center [929, 233] width 792 height 36
click at [932, 233] on span "William Cross" at bounding box center [911, 233] width 107 height 14
click at [487, 306] on icon "button" at bounding box center [486, 311] width 13 height 13
click at [552, 199] on div "Filters Show only: Loading…" at bounding box center [795, 192] width 1078 height 27
click at [459, 259] on div at bounding box center [482, 241] width 55 height 45
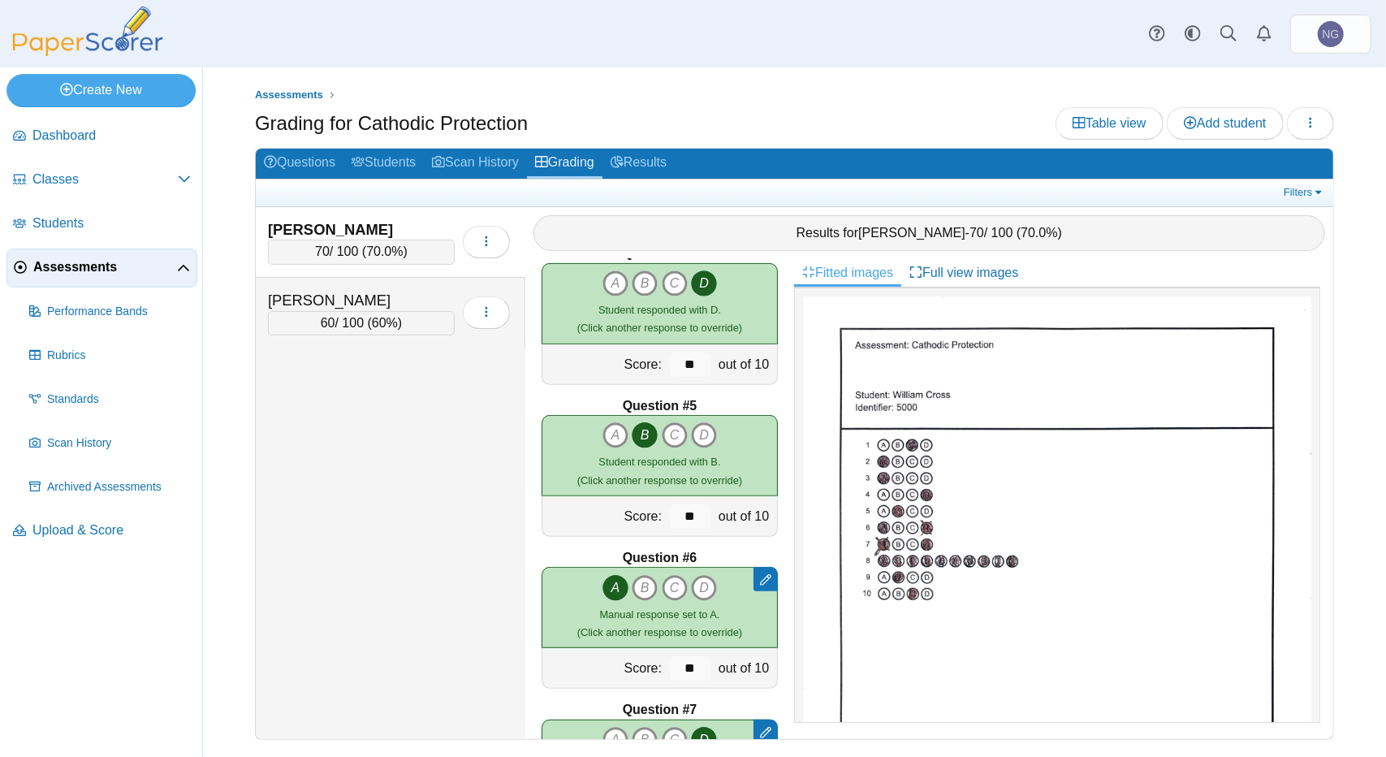
click at [460, 259] on div at bounding box center [482, 241] width 55 height 45
click at [465, 337] on div "Tyge, Nick 60 / 100 ( 60% )" at bounding box center [391, 313] width 270 height 70
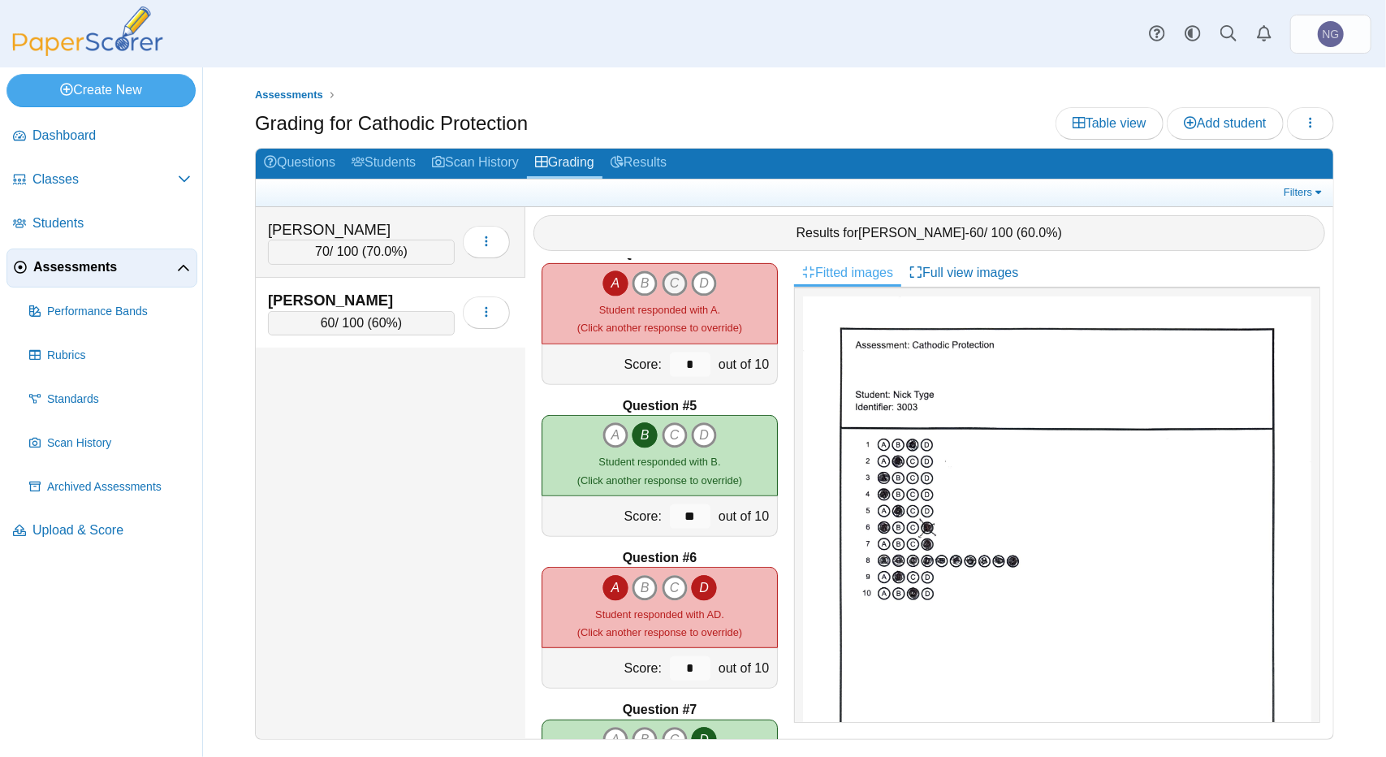
click at [669, 283] on icon "C" at bounding box center [675, 283] width 26 height 26
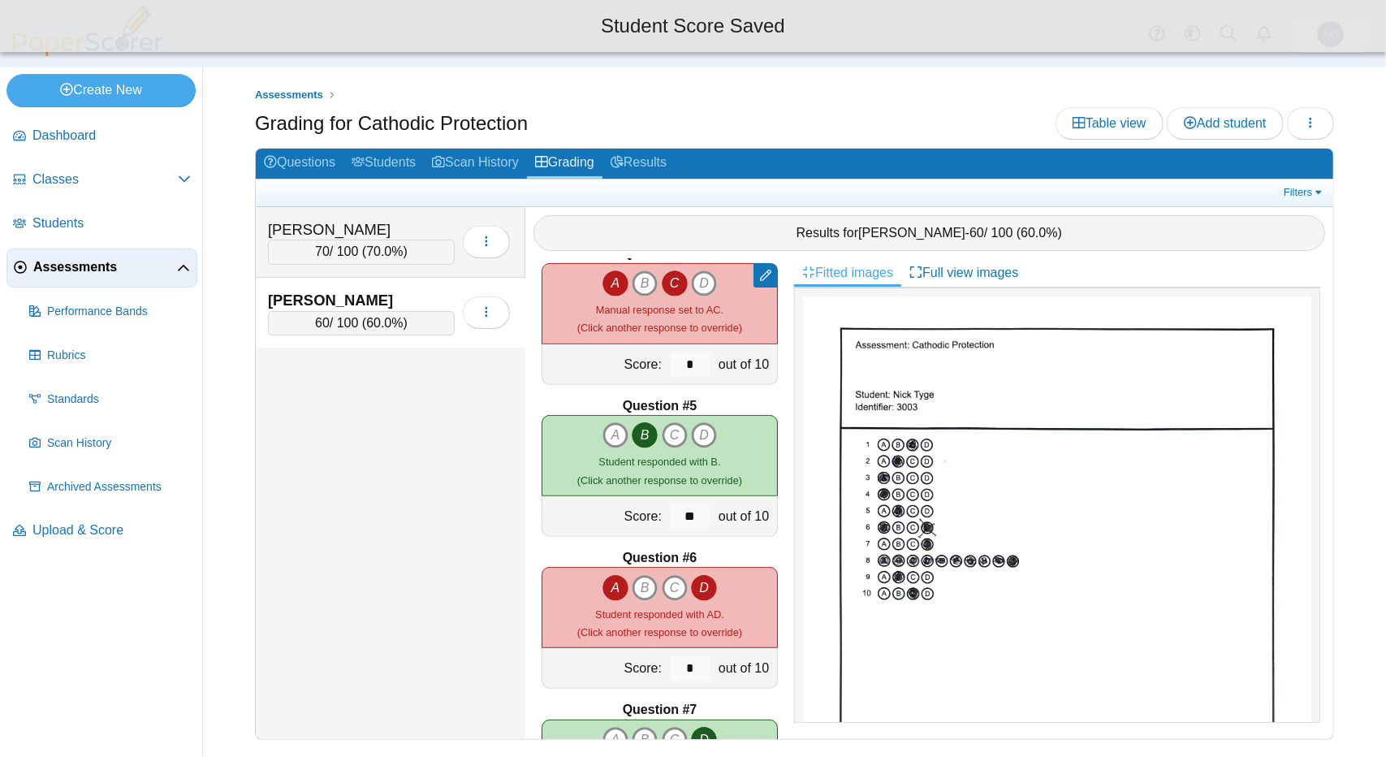
click at [611, 275] on icon "A" at bounding box center [616, 283] width 26 height 26
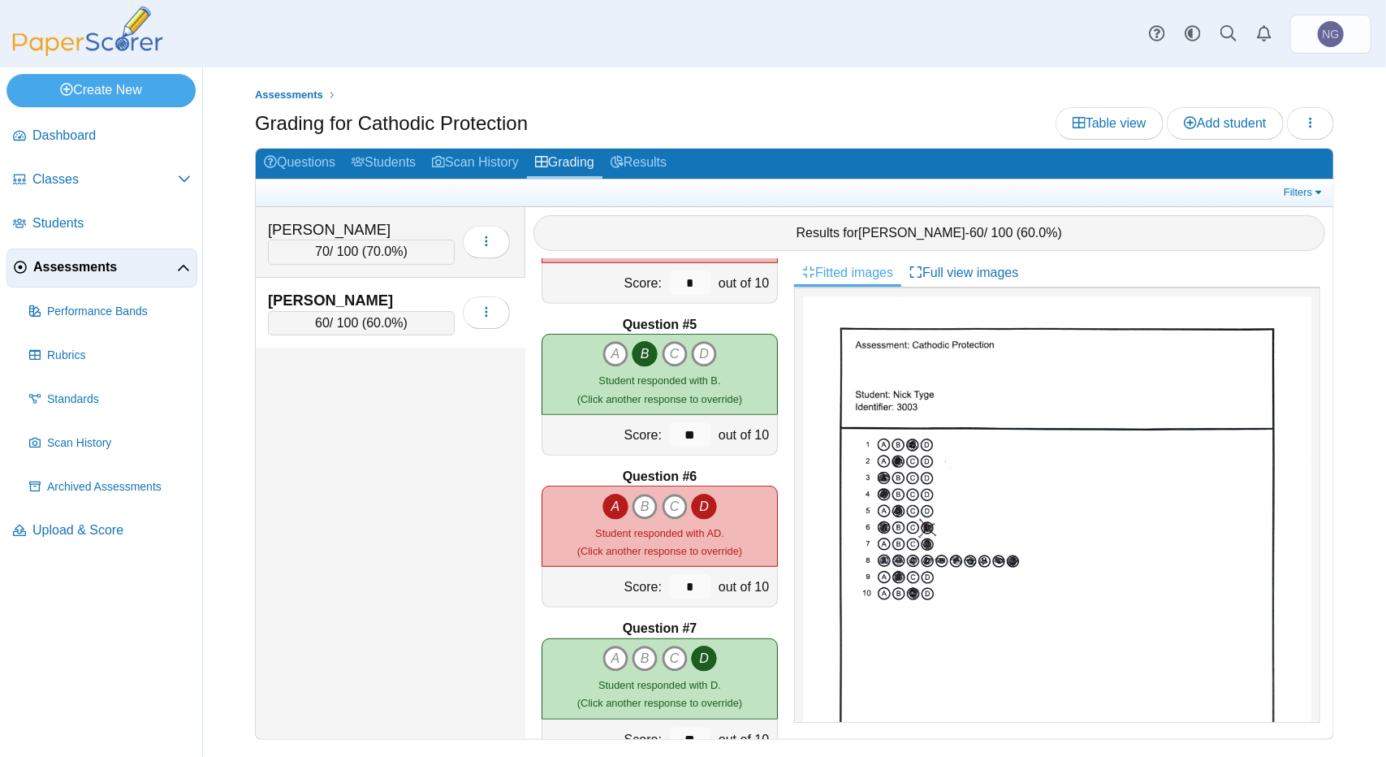
scroll to position [650, 0]
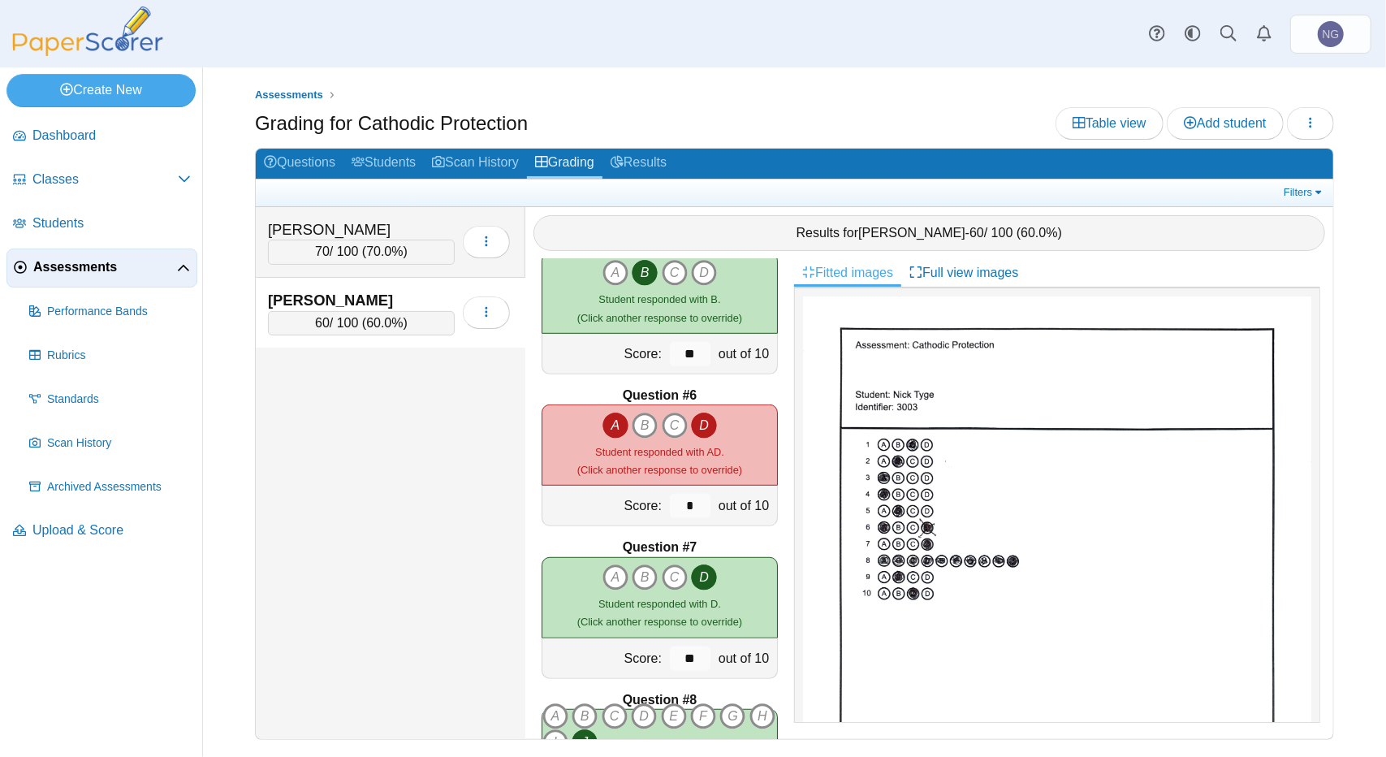
click at [698, 422] on icon "D" at bounding box center [704, 426] width 26 height 26
type input "**"
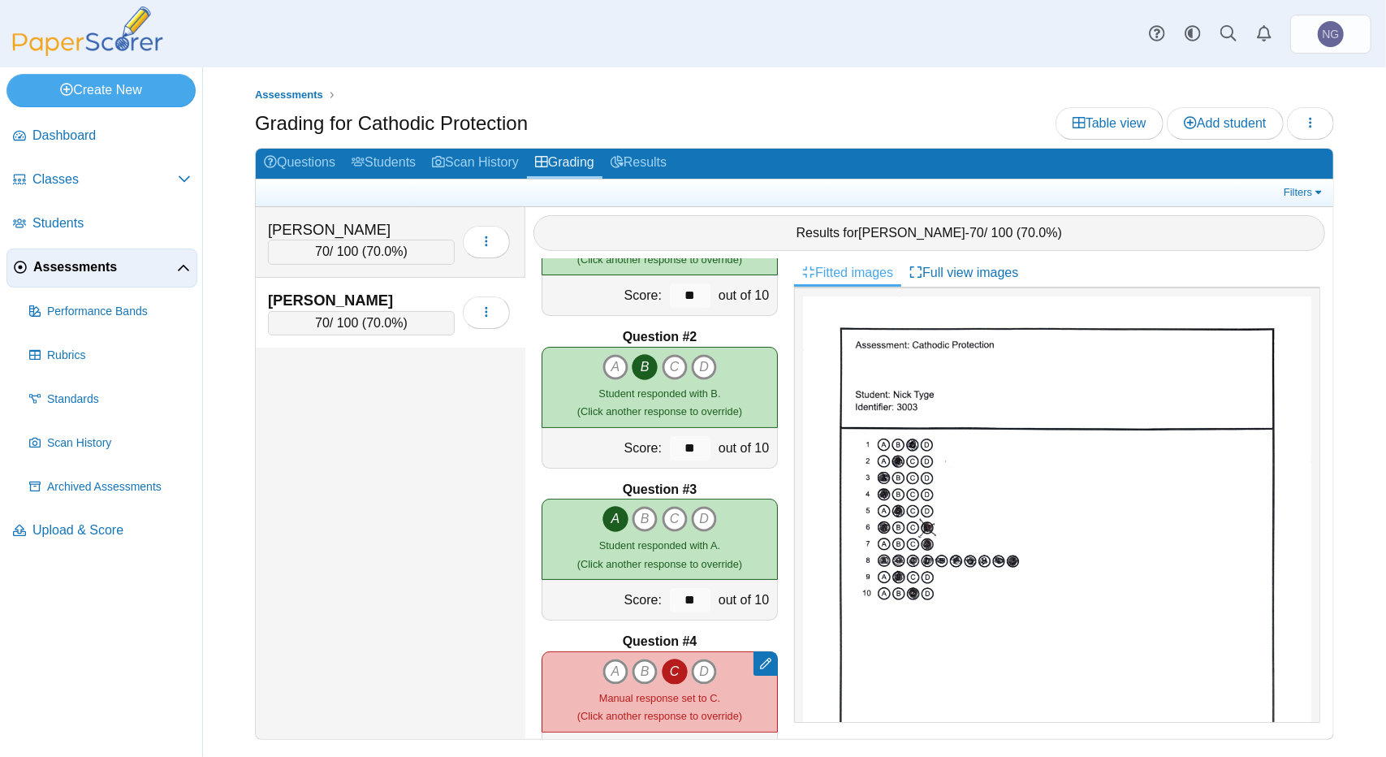
scroll to position [0, 0]
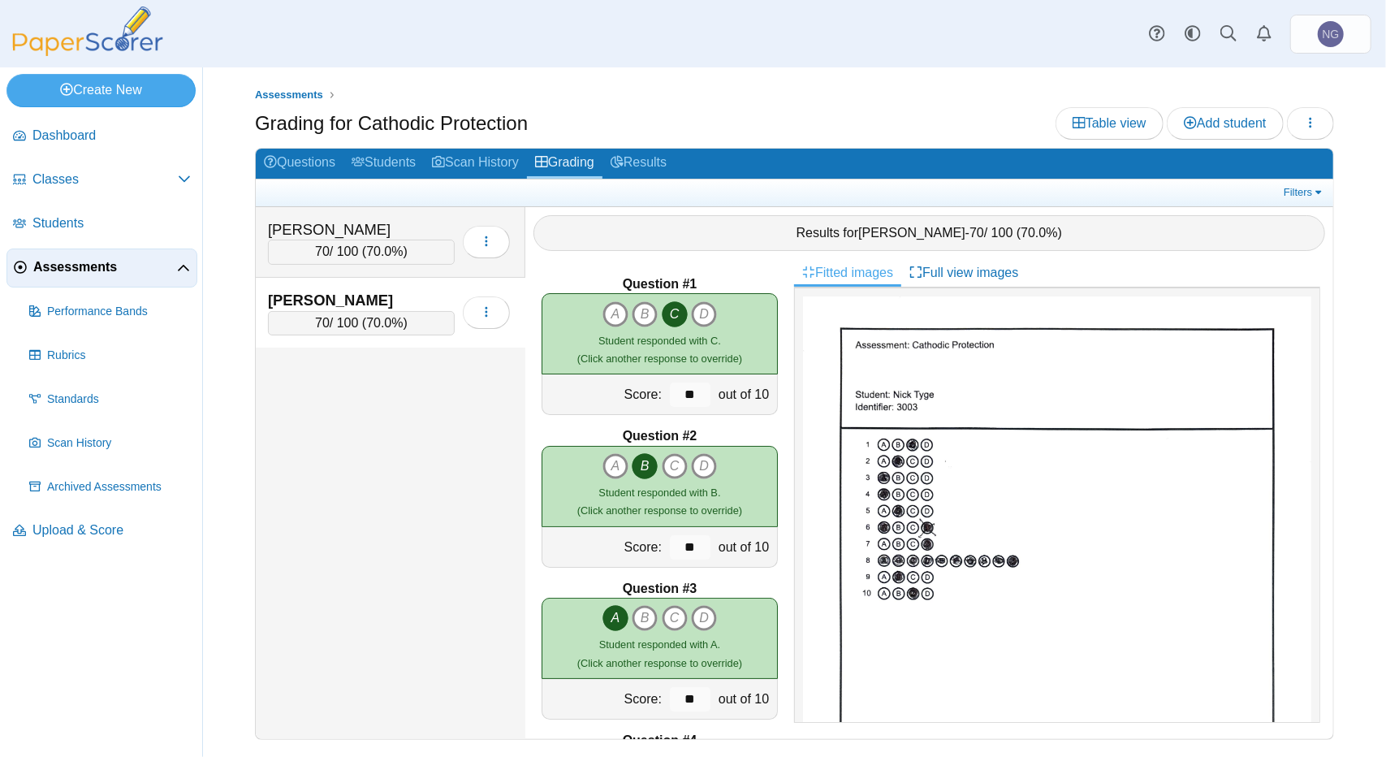
drag, startPoint x: 381, startPoint y: 476, endPoint x: 396, endPoint y: 470, distance: 16.4
click at [385, 475] on div "Cross, William 70 / 100 ( 70.0% ) 70 70.0%" at bounding box center [391, 473] width 270 height 532
click at [116, 267] on span "Assessments" at bounding box center [105, 267] width 144 height 18
